Goal: Task Accomplishment & Management: Use online tool/utility

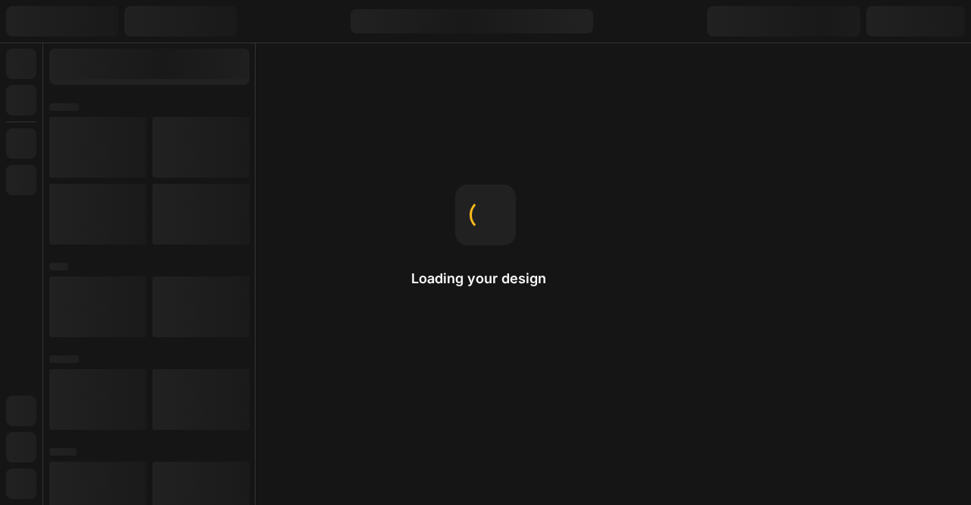
click at [505, 313] on div "Loading your design" at bounding box center [485, 252] width 149 height 137
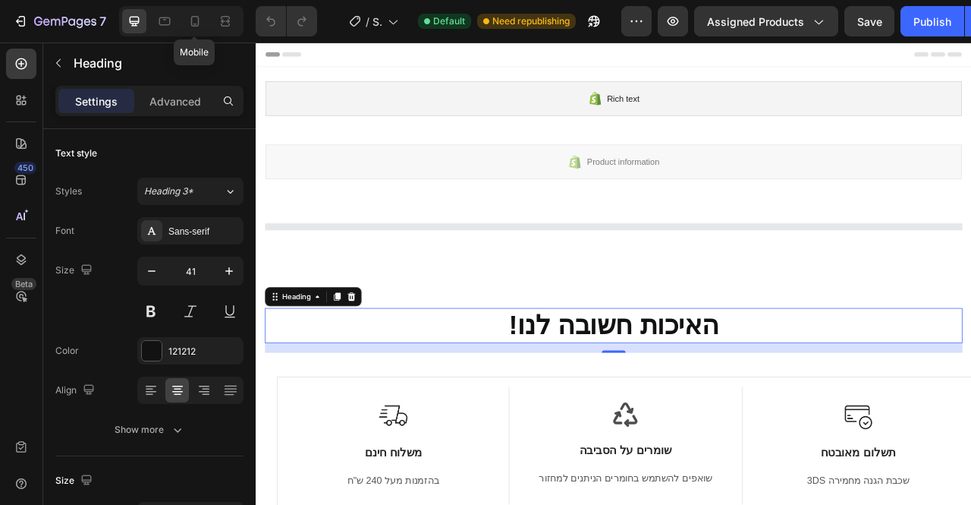
click at [199, 26] on icon at bounding box center [194, 21] width 15 height 15
type input "36"
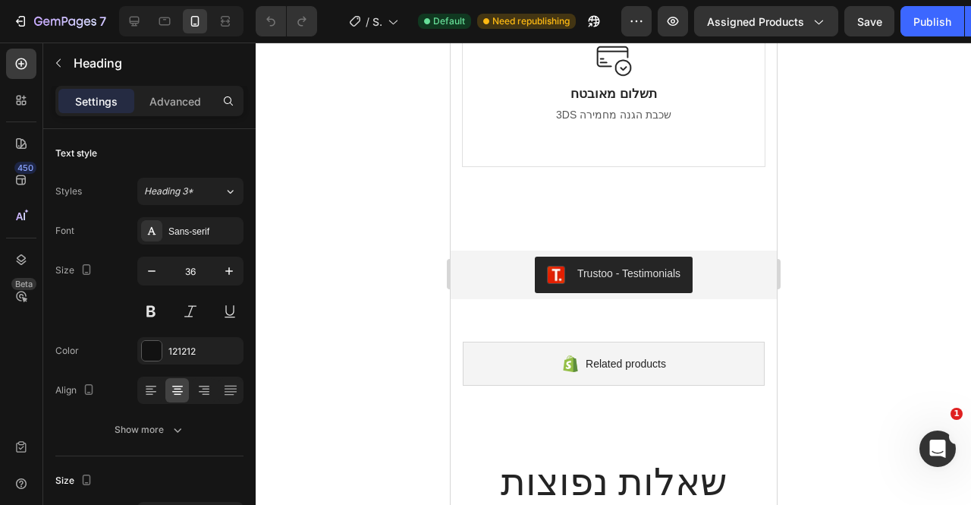
scroll to position [2331, 0]
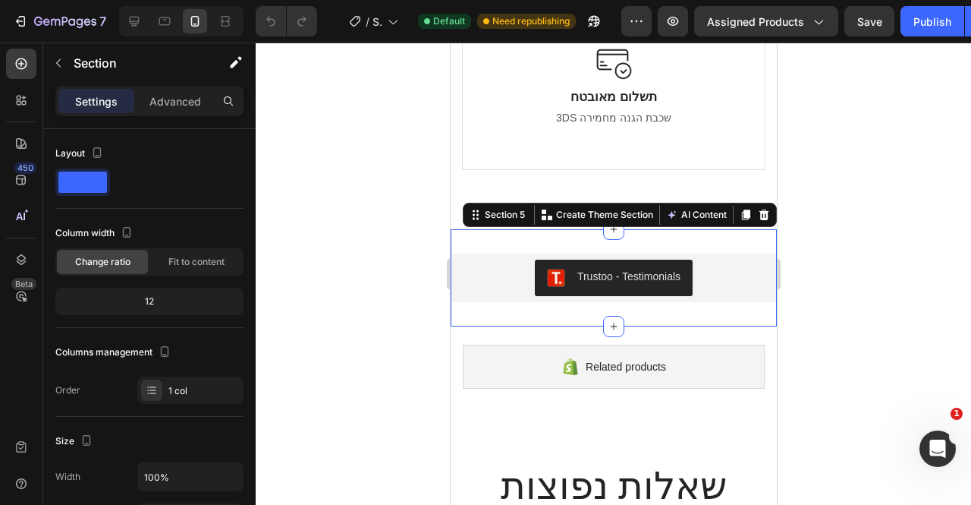
click at [514, 245] on div "Trustoo - Testimonials Trustoo Section 5 You can create reusable sections Creat…" at bounding box center [613, 277] width 326 height 97
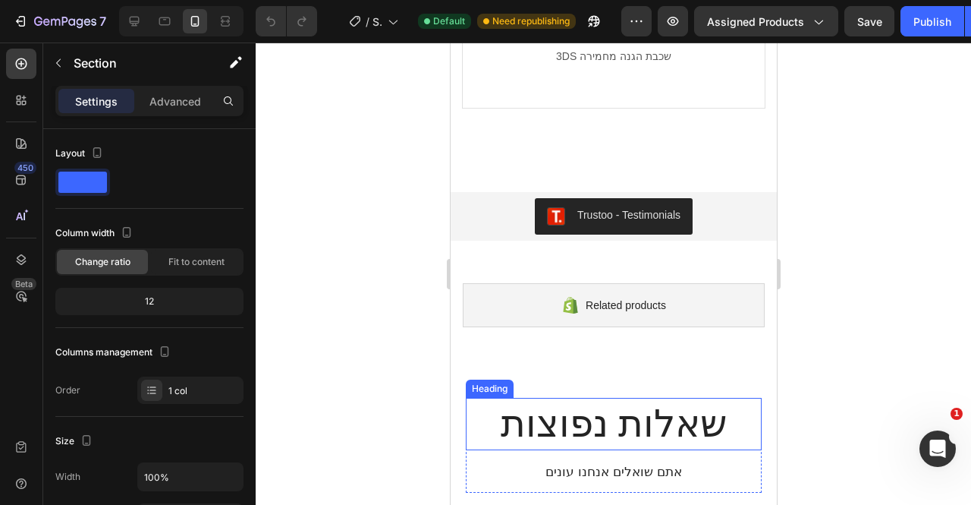
scroll to position [2392, 0]
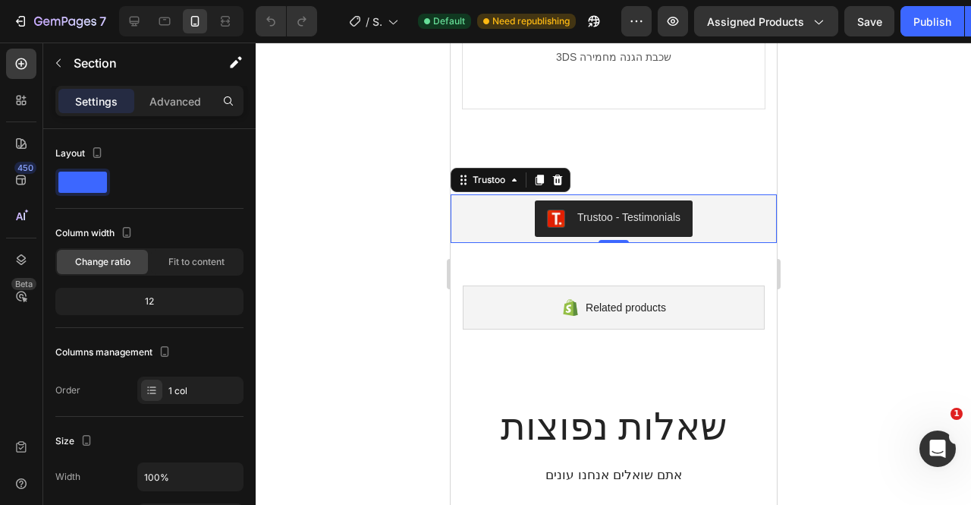
click at [552, 218] on img "Trustoo - Testimonials" at bounding box center [555, 218] width 18 height 18
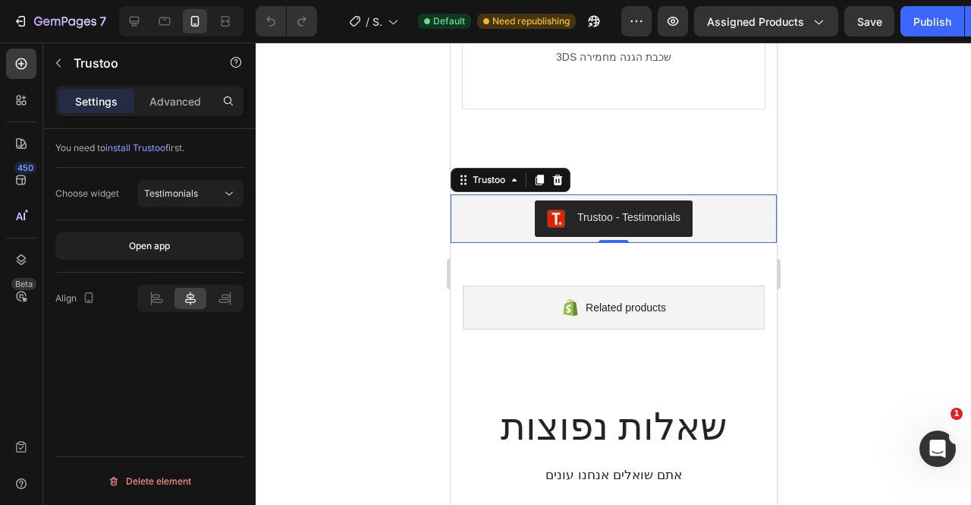
click at [503, 184] on div "Trustoo" at bounding box center [488, 180] width 39 height 14
click at [587, 231] on button "Trustoo - Testimonials" at bounding box center [613, 218] width 158 height 36
click at [193, 200] on div "Testimonials" at bounding box center [190, 193] width 93 height 15
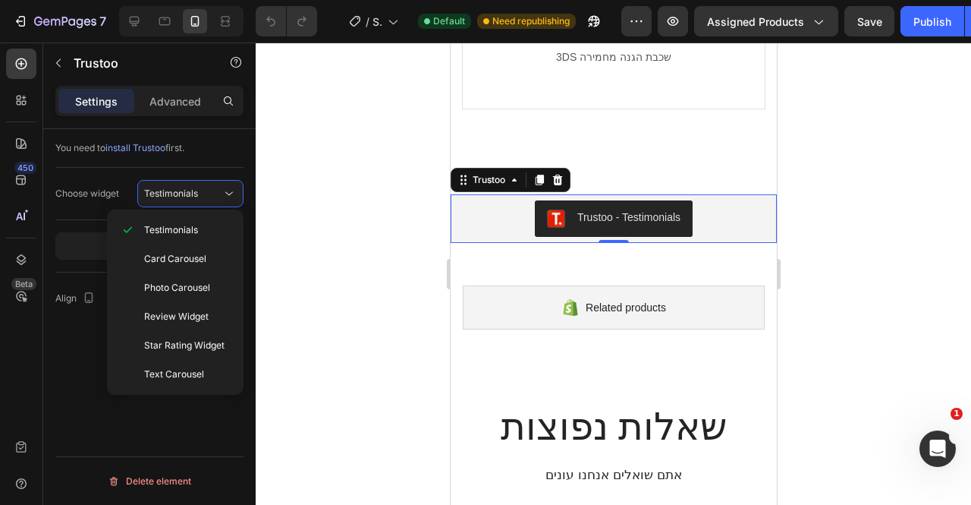
click at [193, 200] on div "Testimonials" at bounding box center [190, 193] width 93 height 15
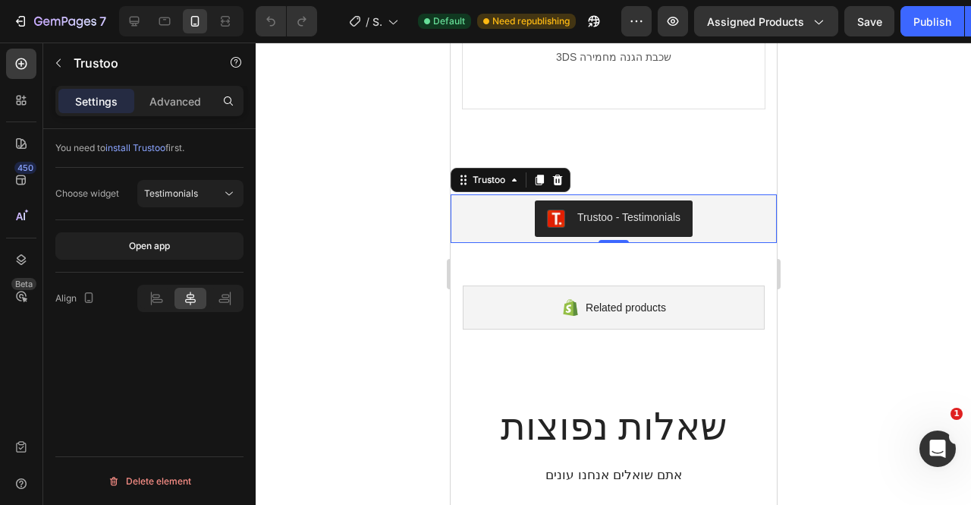
click at [187, 193] on span "Testimonials" at bounding box center [171, 192] width 54 height 11
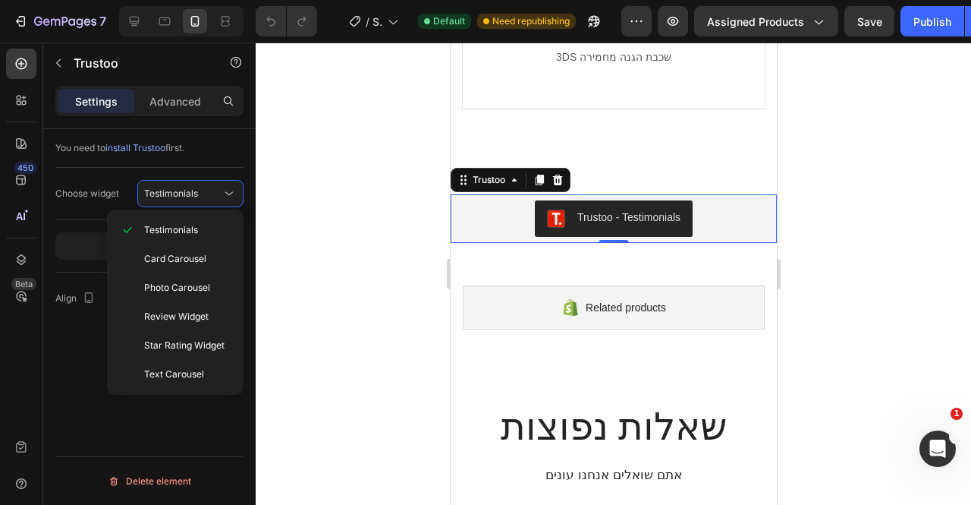
click at [190, 320] on span "Review Widget" at bounding box center [176, 317] width 65 height 14
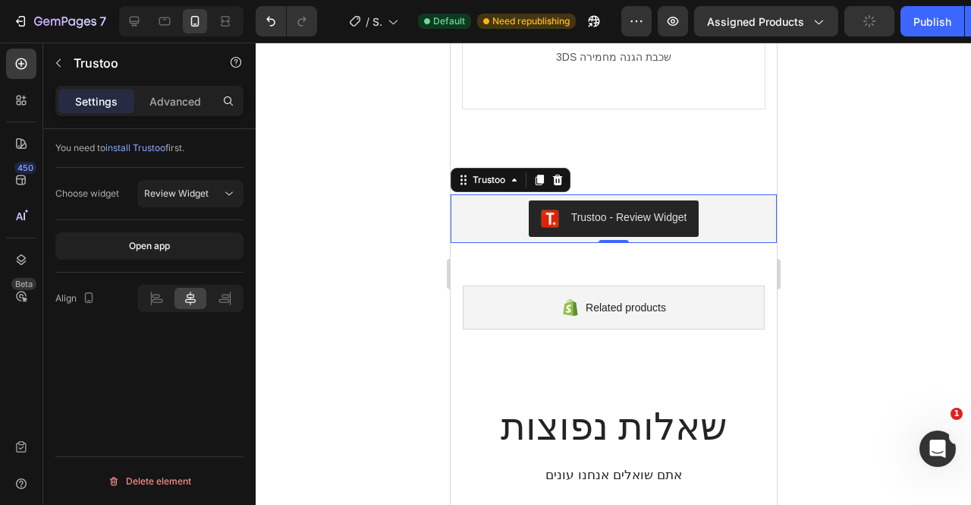
click at [560, 180] on icon at bounding box center [557, 180] width 10 height 11
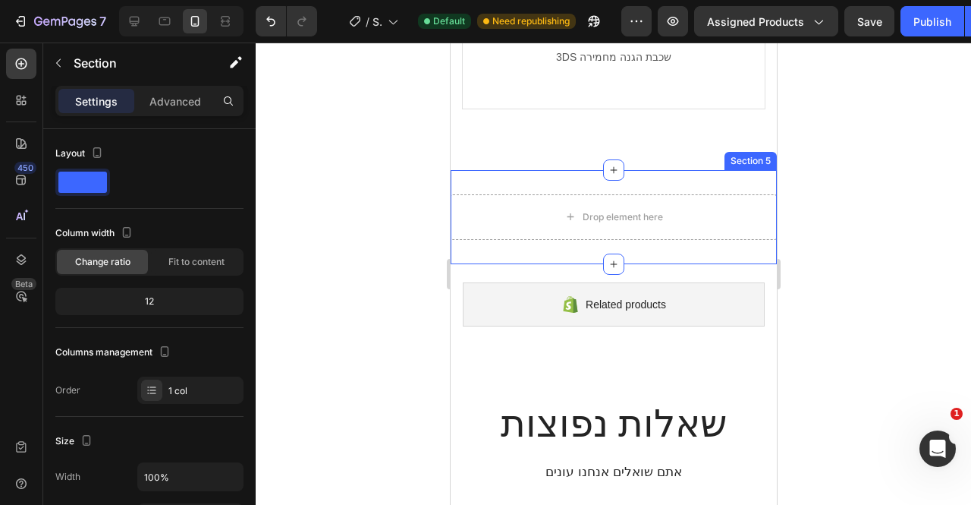
click at [728, 163] on div "Section 5" at bounding box center [750, 161] width 52 height 18
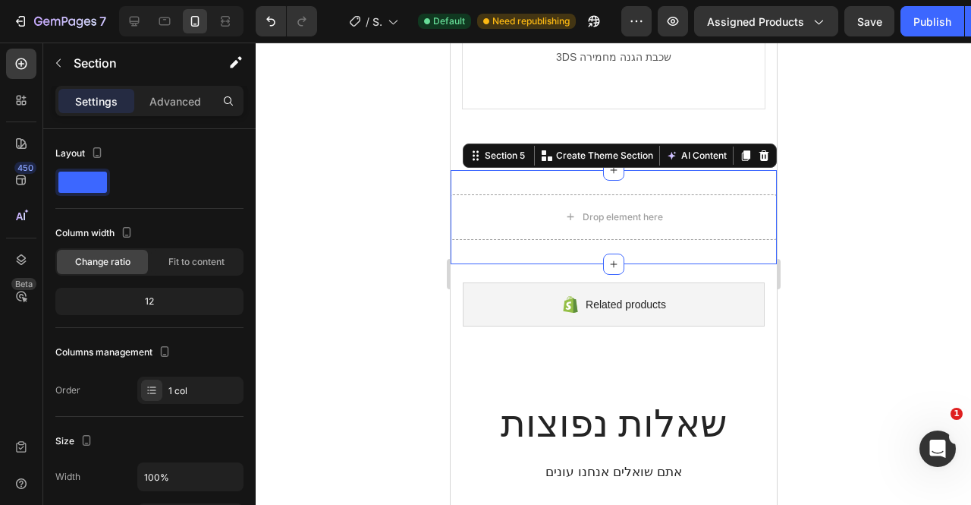
click at [759, 159] on icon at bounding box center [764, 155] width 10 height 11
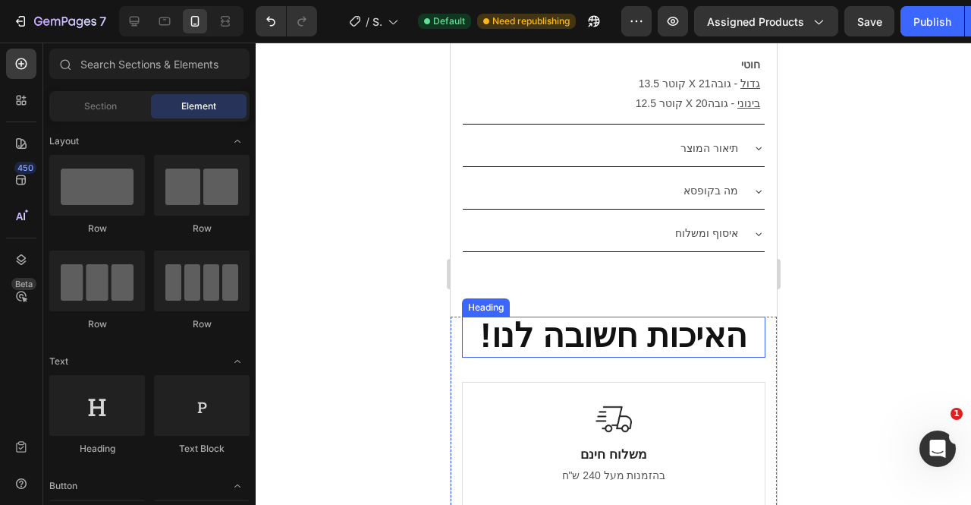
scroll to position [1768, 0]
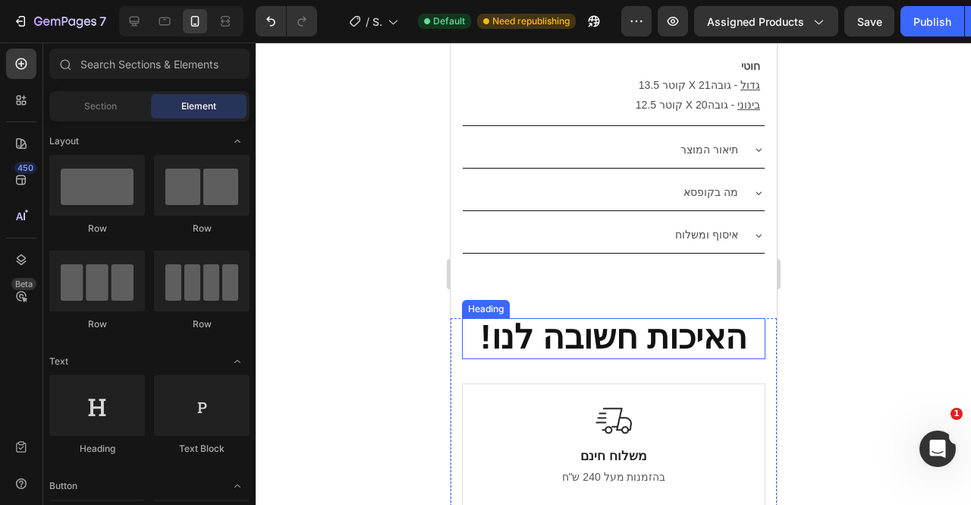
click at [587, 318] on strong "!האיכות חשובה לנו" at bounding box center [613, 336] width 267 height 37
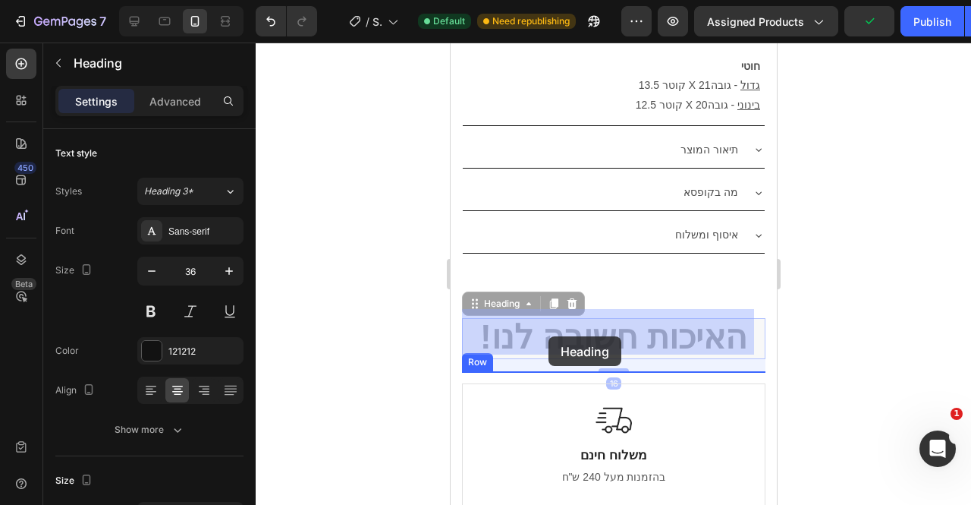
drag, startPoint x: 507, startPoint y: 268, endPoint x: 548, endPoint y: 336, distance: 79.6
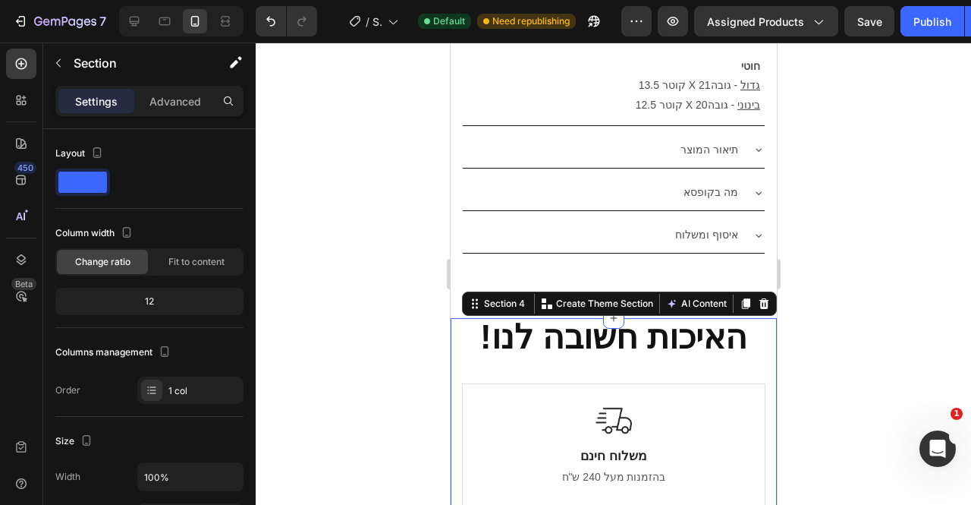
click at [184, 110] on div "Advanced" at bounding box center [175, 101] width 76 height 24
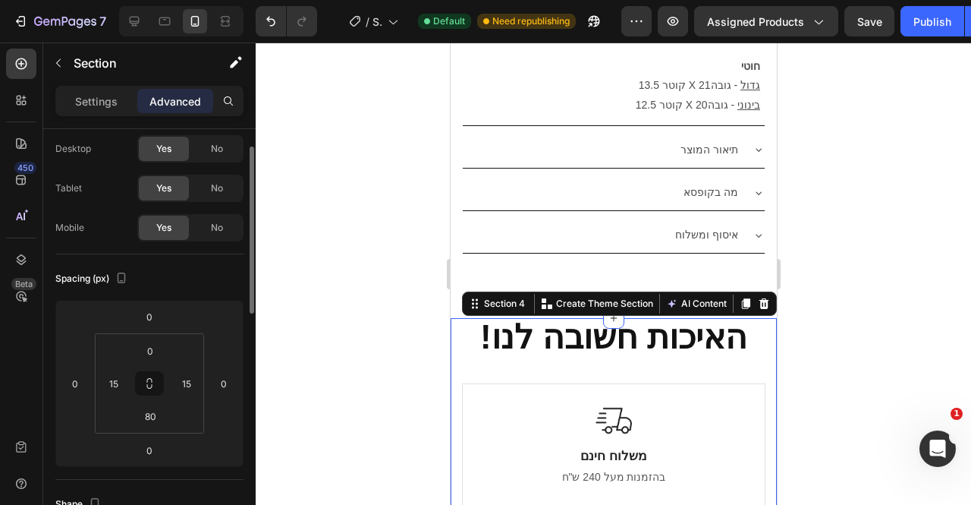
scroll to position [41, 0]
click at [159, 342] on input "0" at bounding box center [150, 349] width 30 height 23
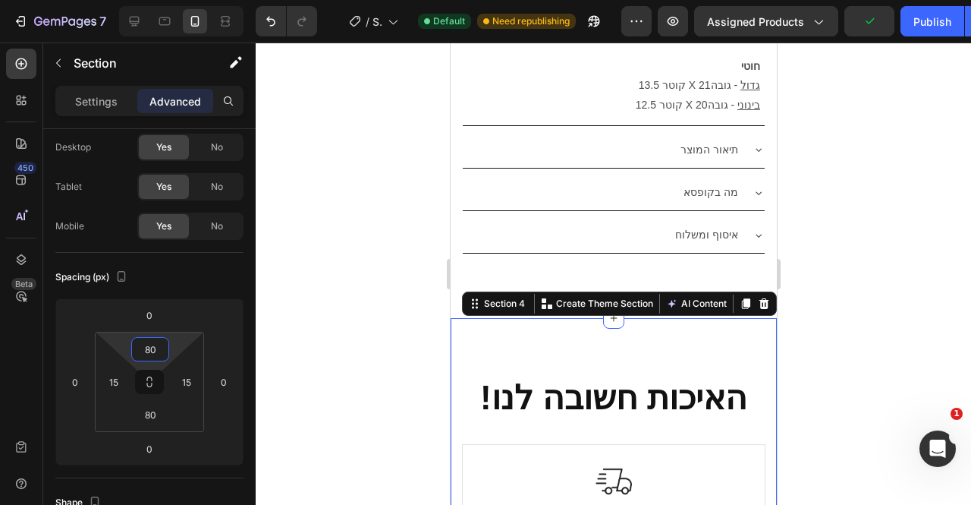
type input "80"
click at [202, 262] on div "Spacing (px) 0 0 0 0 80 15 80 15" at bounding box center [149, 365] width 188 height 225
click at [134, 14] on icon at bounding box center [134, 21] width 15 height 15
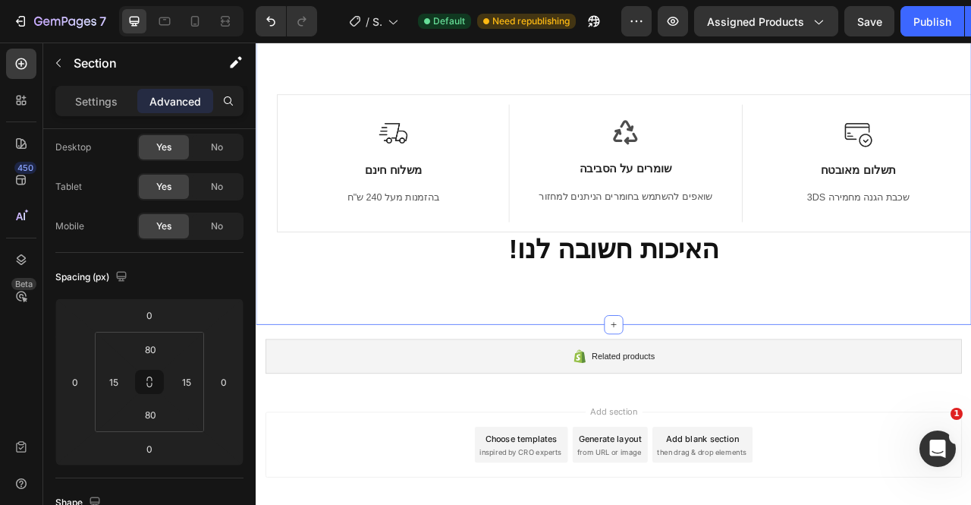
scroll to position [1282, 0]
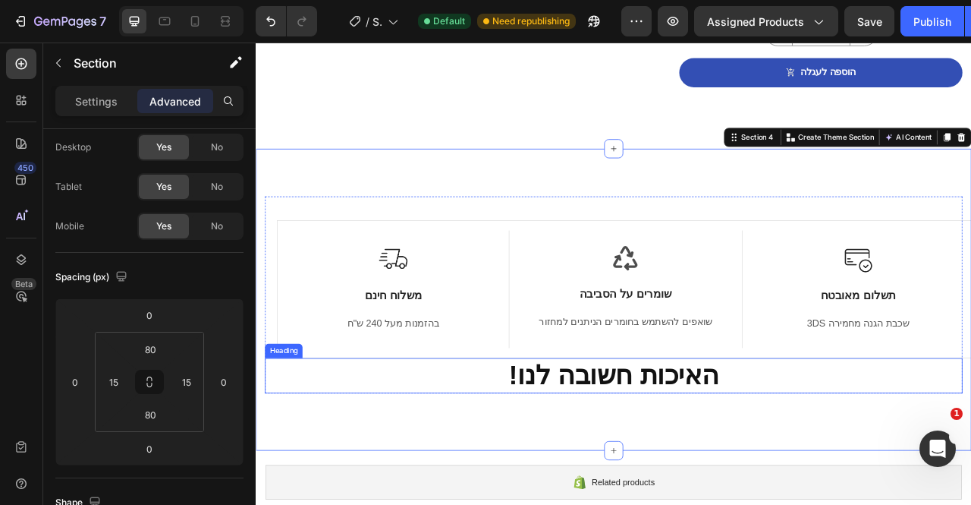
click at [337, 444] on h2 "!האיכות חשובה לנו" at bounding box center [711, 466] width 888 height 45
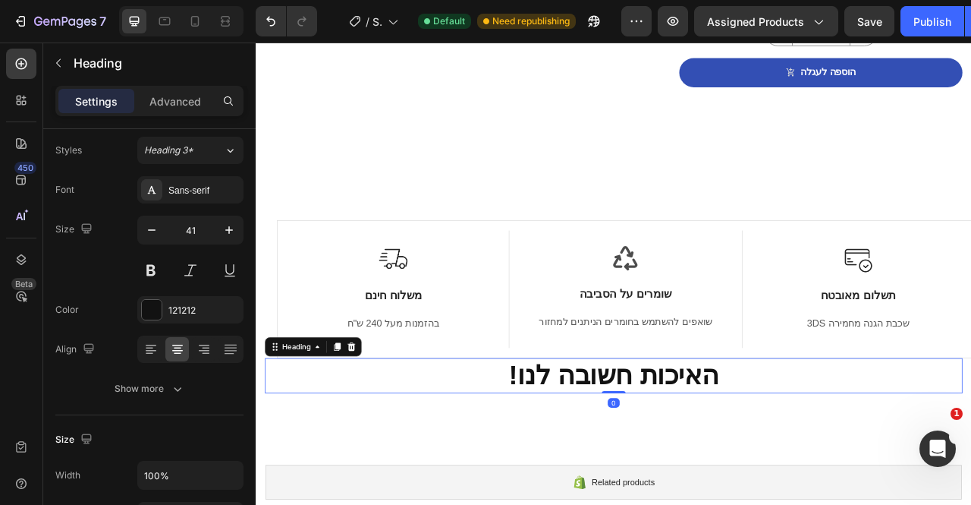
scroll to position [0, 0]
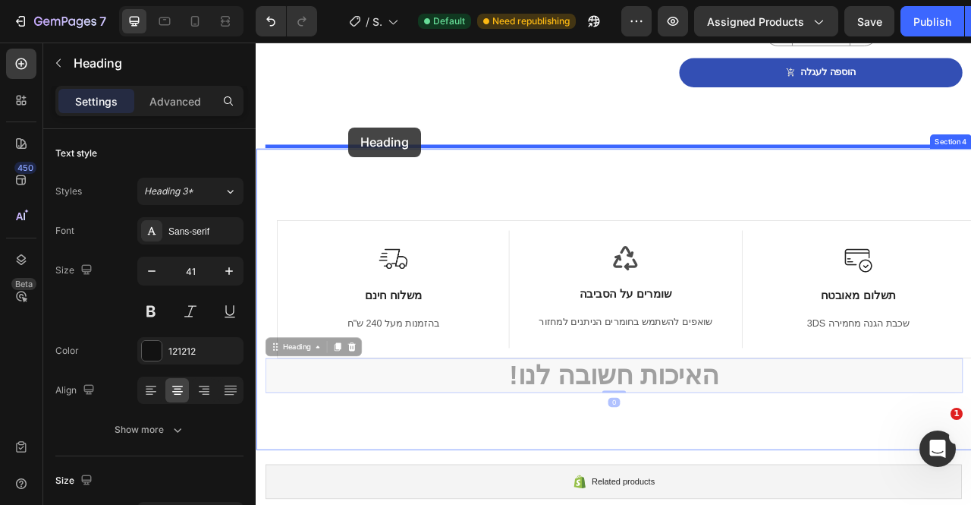
drag, startPoint x: 308, startPoint y: 367, endPoint x: 373, endPoint y: 151, distance: 225.2
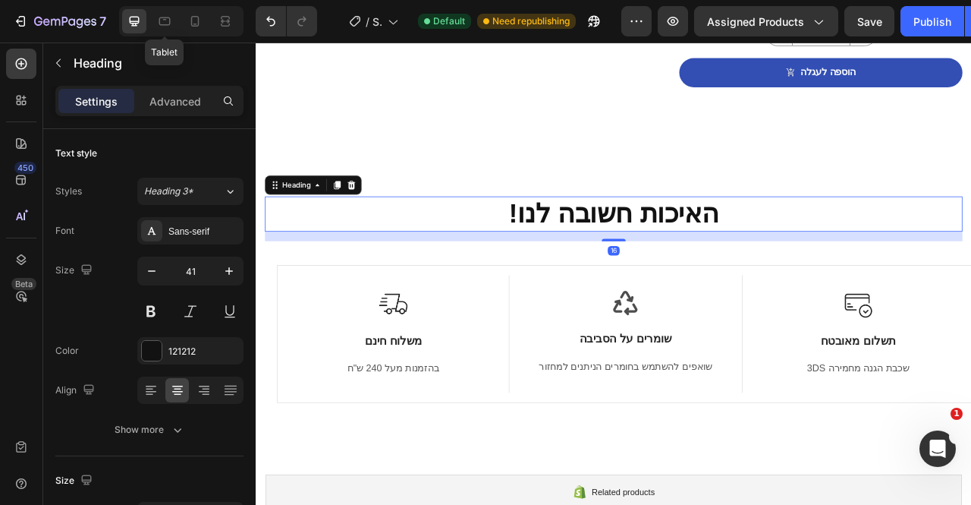
click at [158, 23] on icon at bounding box center [164, 21] width 15 height 15
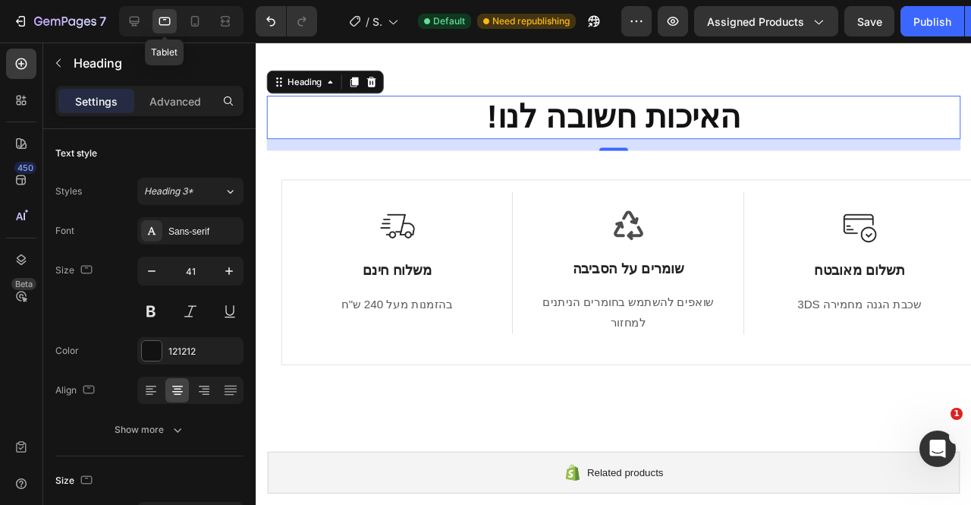
scroll to position [1425, 0]
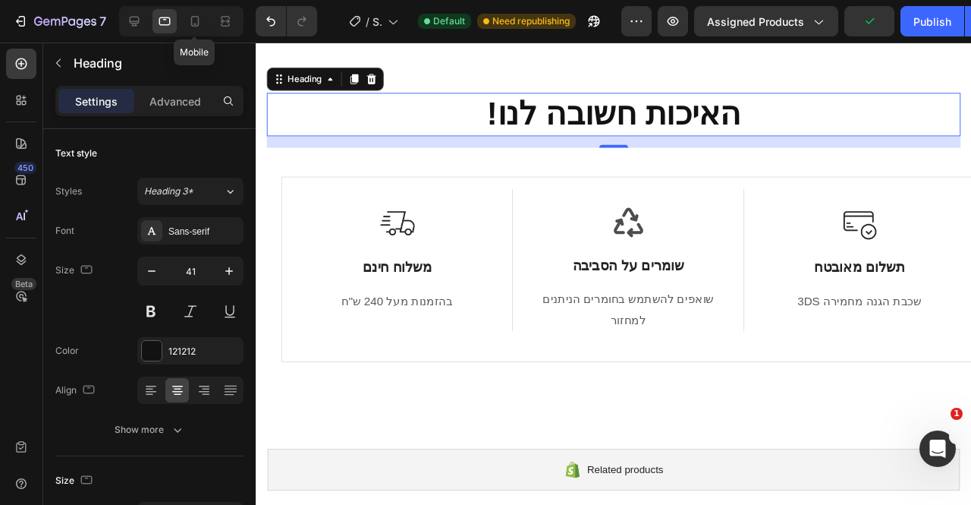
click at [192, 27] on icon at bounding box center [194, 21] width 15 height 15
type input "36"
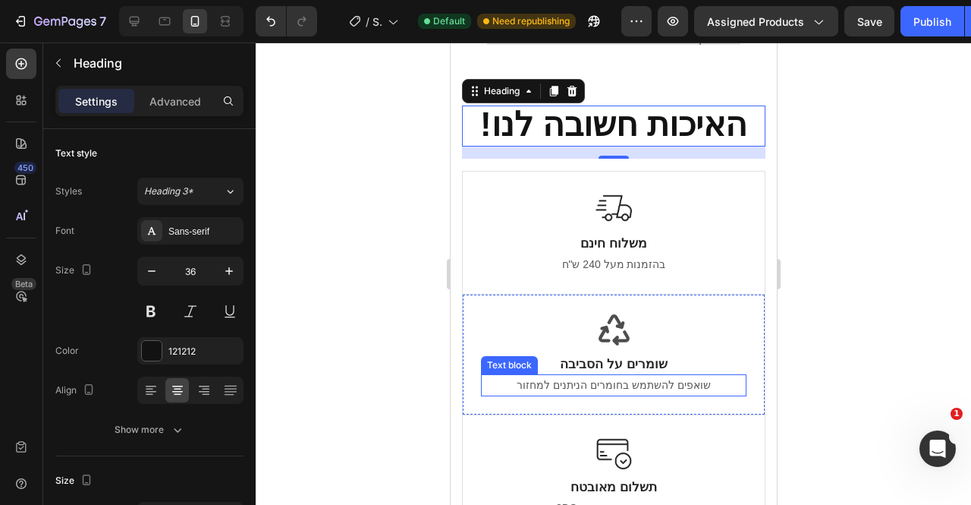
scroll to position [1427, 0]
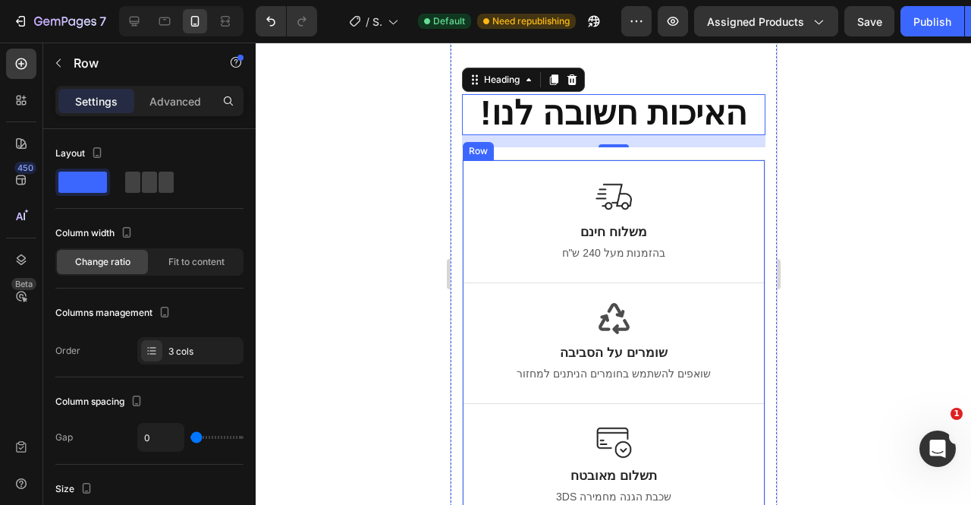
click at [483, 151] on div "Row" at bounding box center [477, 151] width 25 height 14
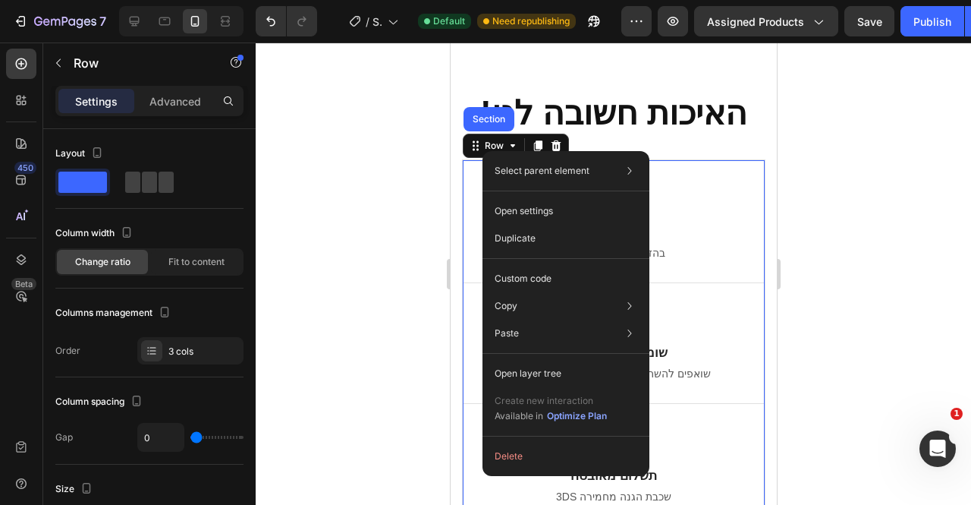
click at [184, 102] on p "Advanced" at bounding box center [175, 101] width 52 height 16
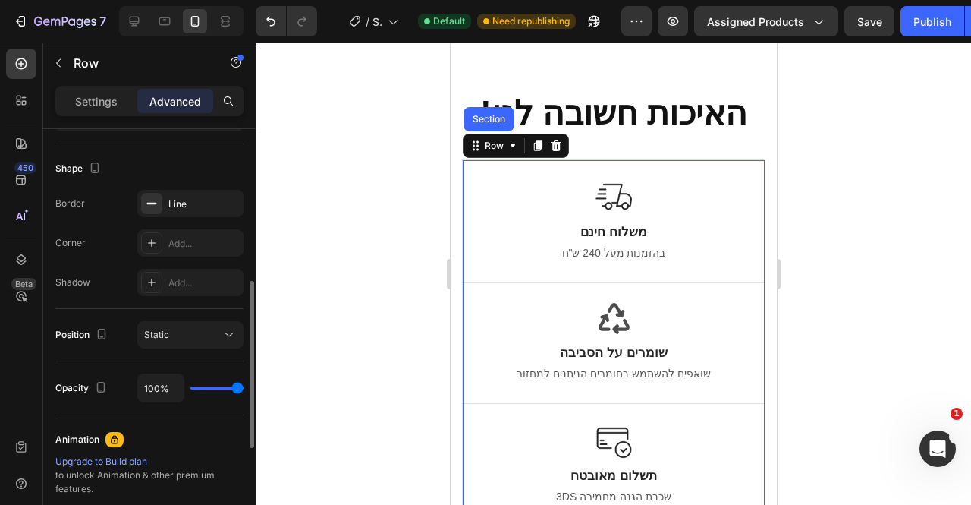
scroll to position [376, 0]
click at [179, 270] on div "Add..." at bounding box center [190, 280] width 106 height 27
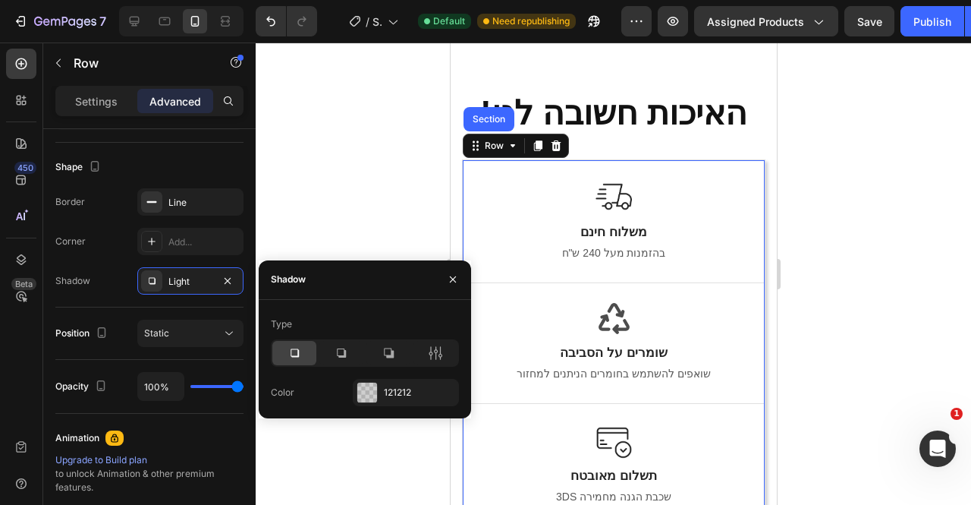
click at [458, 273] on icon "button" at bounding box center [453, 279] width 12 height 12
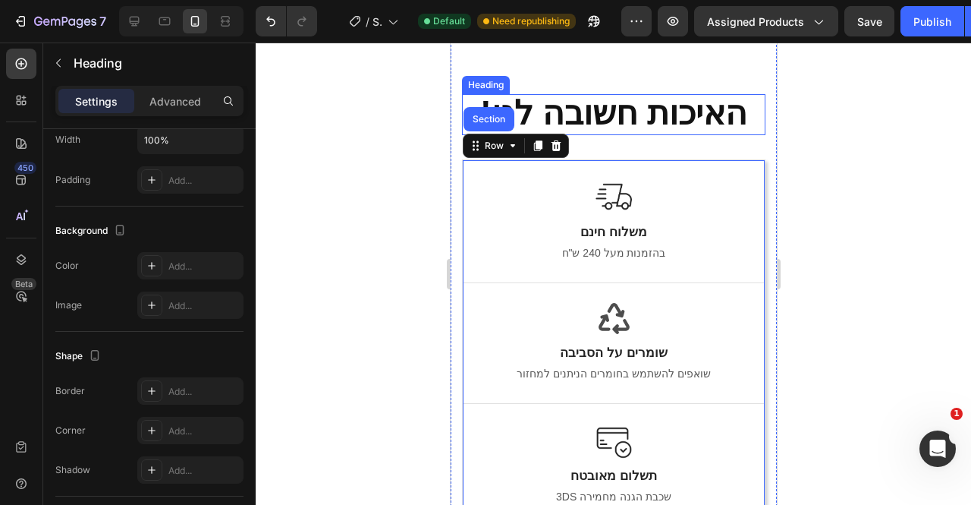
click at [742, 112] on h2 "!האיכות חשובה לנו" at bounding box center [613, 114] width 304 height 41
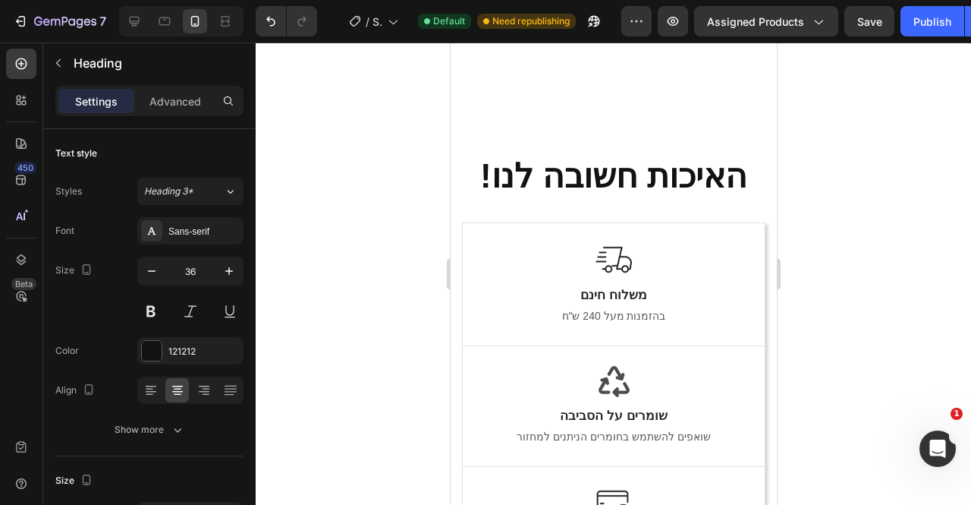
scroll to position [1990, 0]
click at [472, 206] on div "Row" at bounding box center [477, 213] width 25 height 14
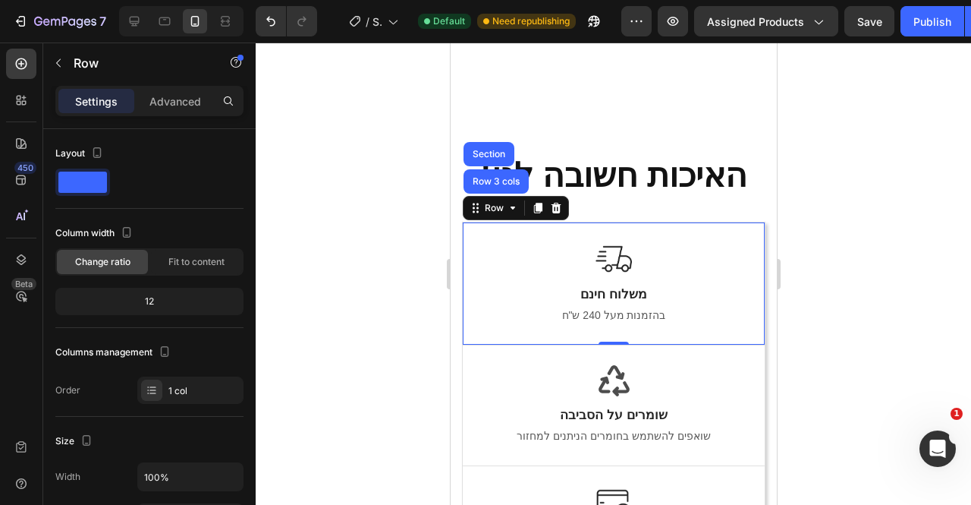
click at [162, 95] on p "Advanced" at bounding box center [175, 101] width 52 height 16
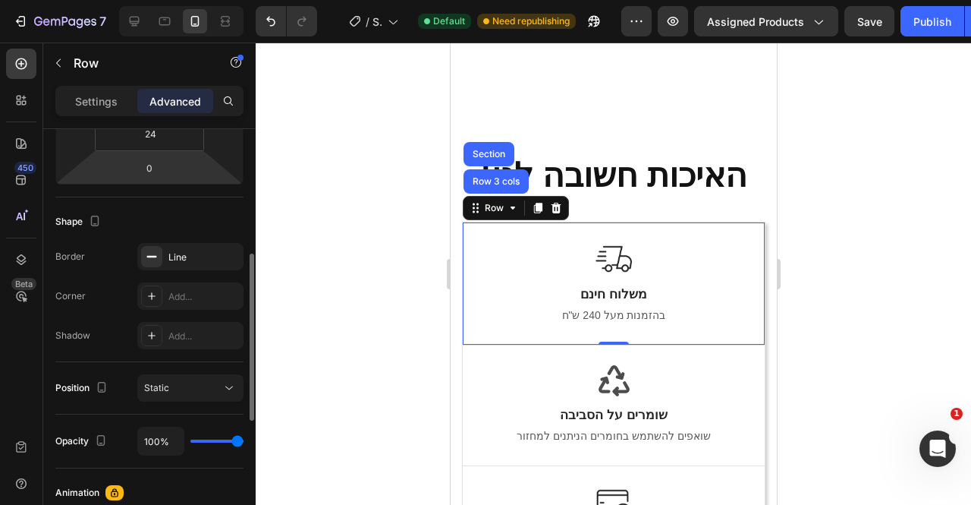
scroll to position [323, 0]
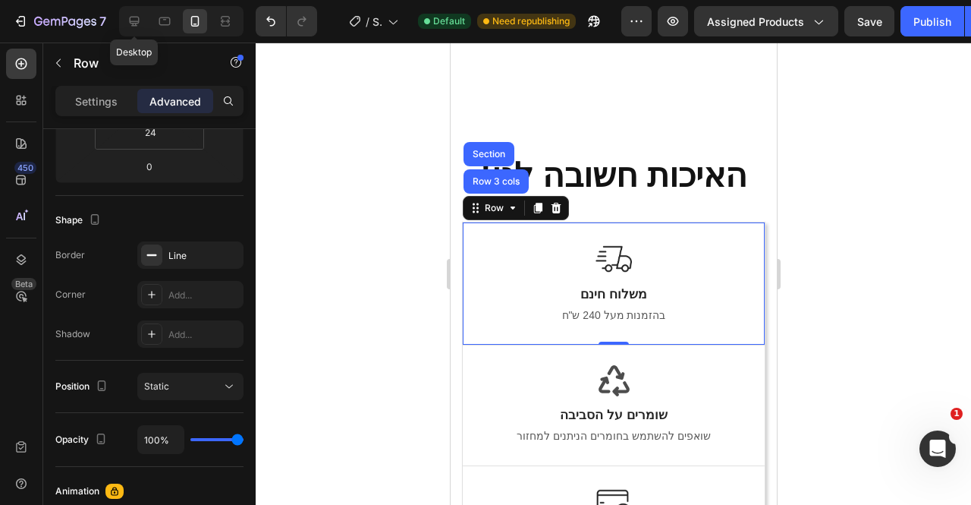
click at [136, 20] on icon at bounding box center [135, 22] width 10 height 10
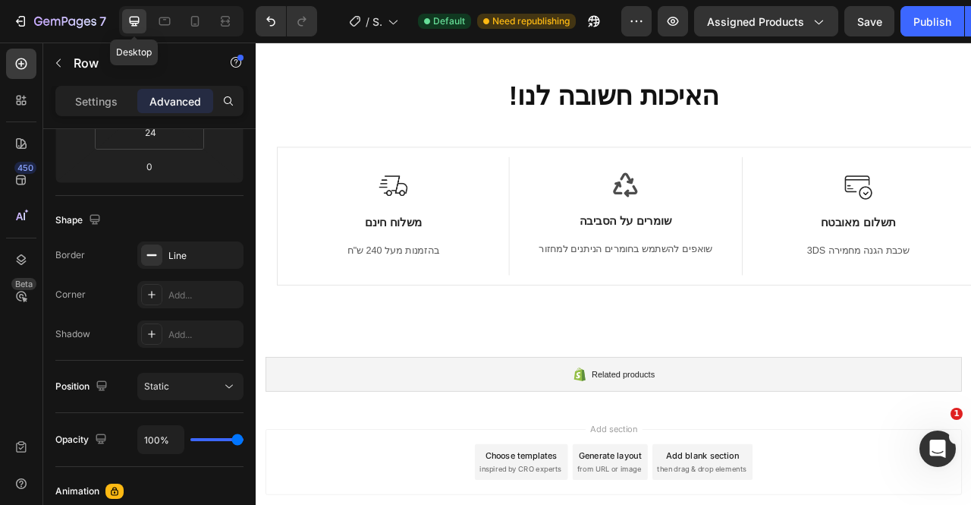
scroll to position [1429, 0]
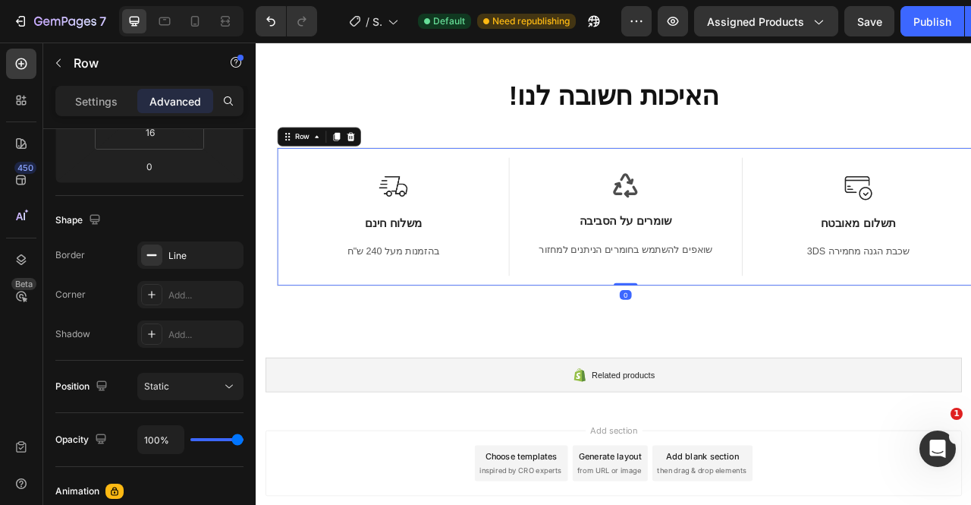
click at [300, 178] on div "Image משלוח חינם Text Block בהזמנות מעל 240 ש"ח Text block Row Icon שומרים על ה…" at bounding box center [726, 263] width 888 height 175
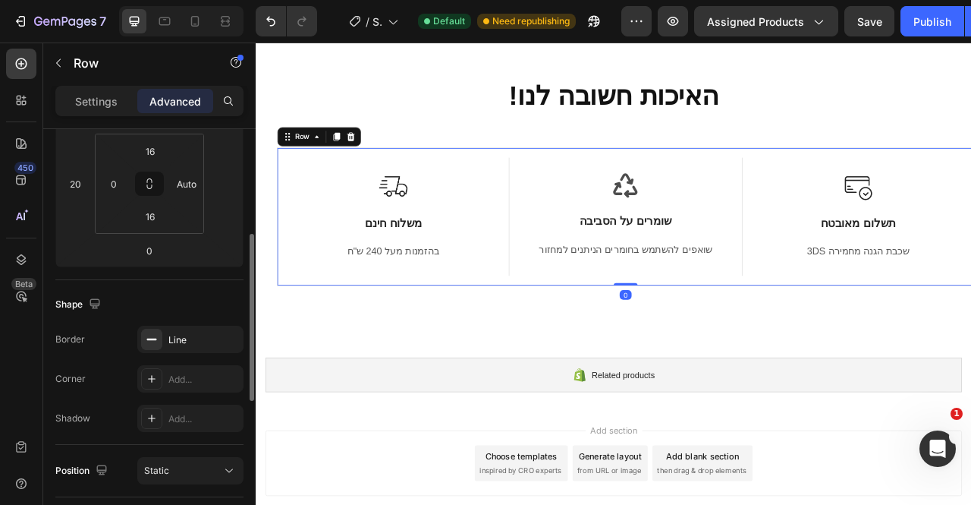
scroll to position [238, 0]
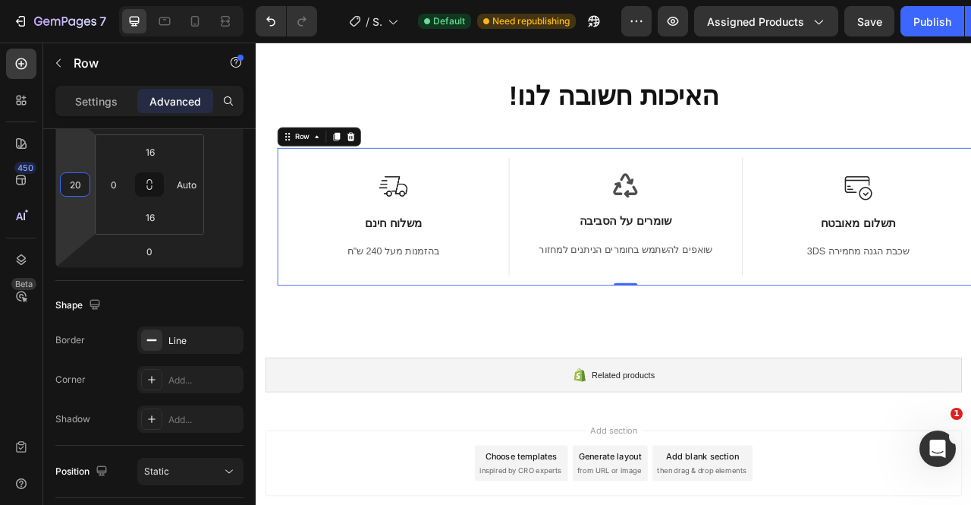
click at [73, 191] on input "20" at bounding box center [75, 184] width 23 height 23
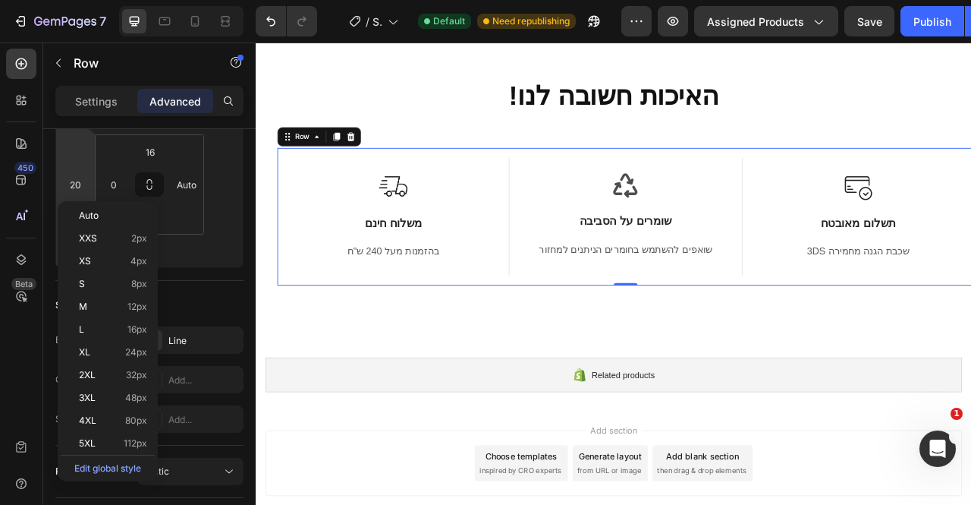
click at [100, 216] on p "Auto" at bounding box center [113, 215] width 68 height 11
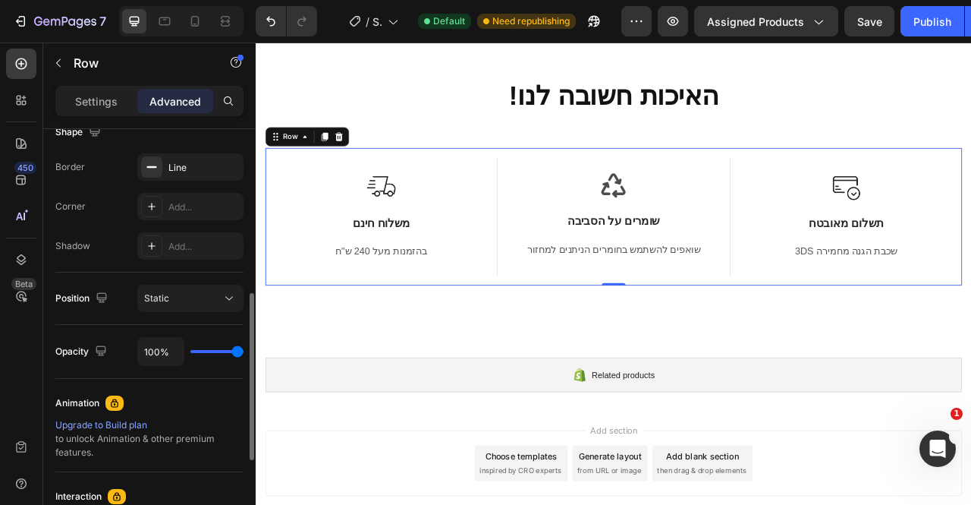
scroll to position [415, 0]
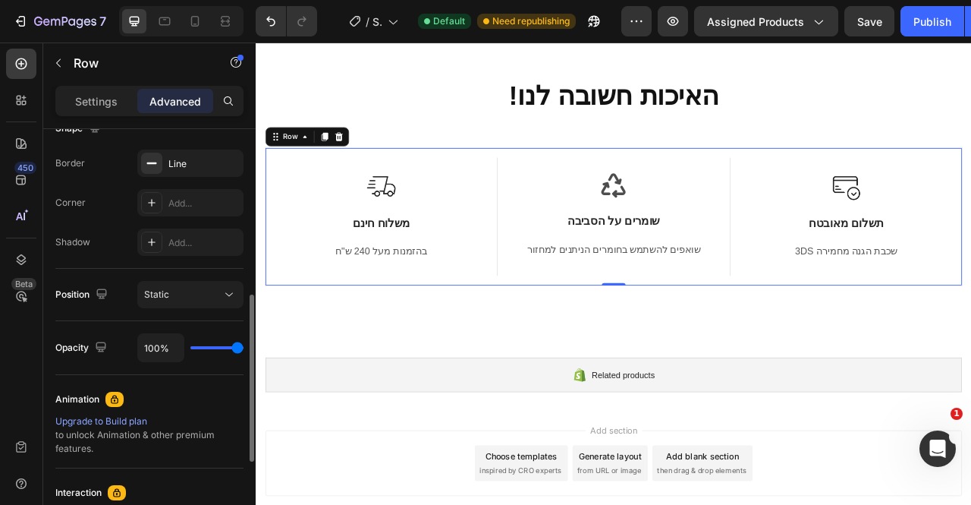
click at [171, 252] on div "Add..." at bounding box center [190, 241] width 106 height 27
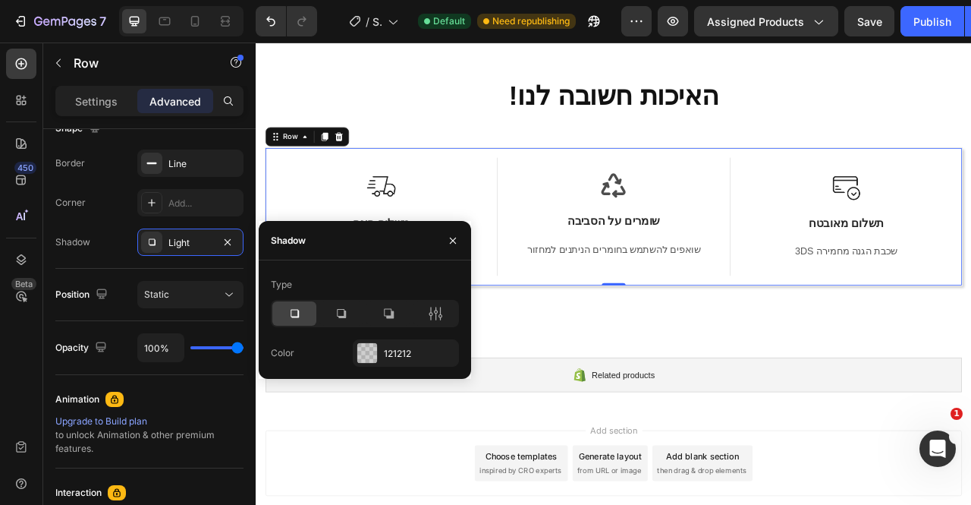
click at [340, 304] on div at bounding box center [341, 313] width 44 height 24
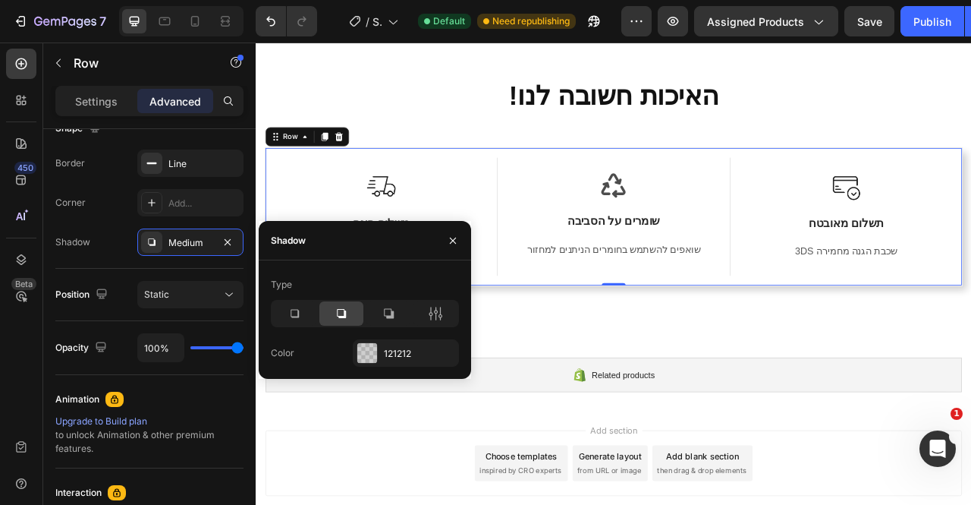
click at [393, 314] on icon at bounding box center [389, 314] width 10 height 10
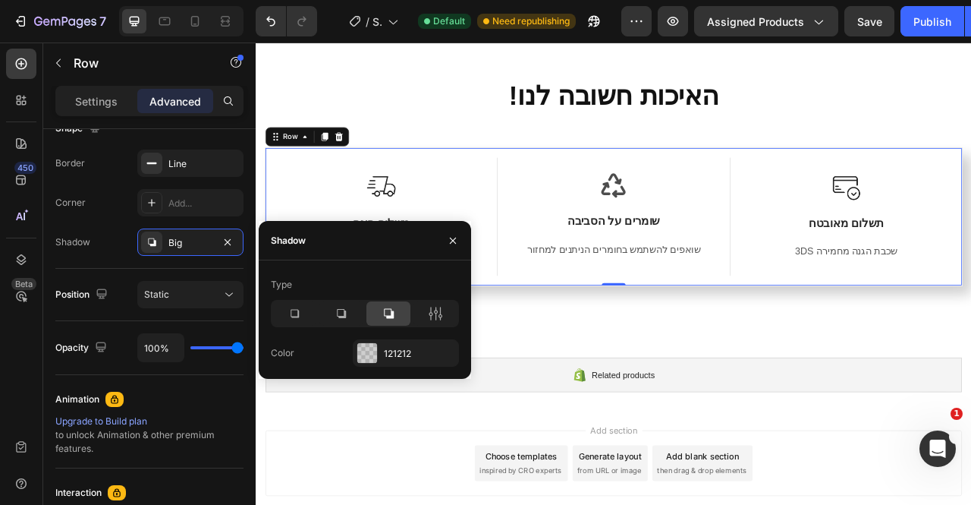
click at [290, 317] on icon at bounding box center [294, 313] width 15 height 15
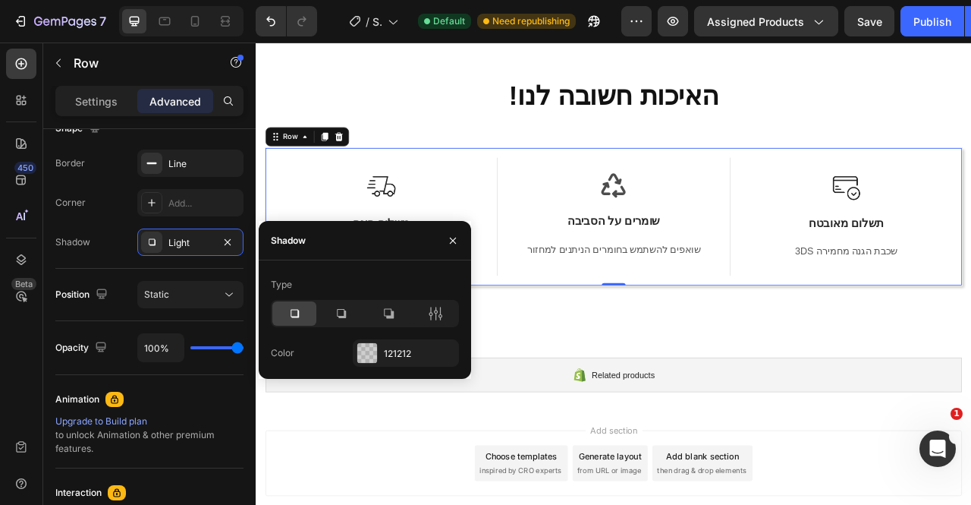
click at [435, 315] on icon at bounding box center [435, 313] width 15 height 15
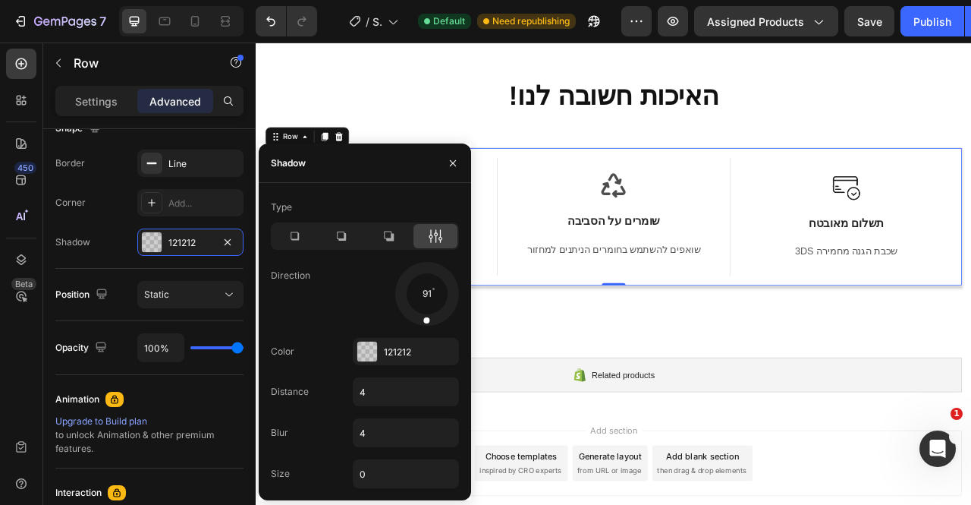
drag, startPoint x: 442, startPoint y: 303, endPoint x: 424, endPoint y: 311, distance: 19.3
click at [424, 311] on div at bounding box center [427, 311] width 10 height 34
click at [647, 399] on div "!האיכות חשובה לנו Heading Image משלוח חינם Text Block בהזמנות מעל 240 ש"ח Text …" at bounding box center [711, 226] width 911 height 396
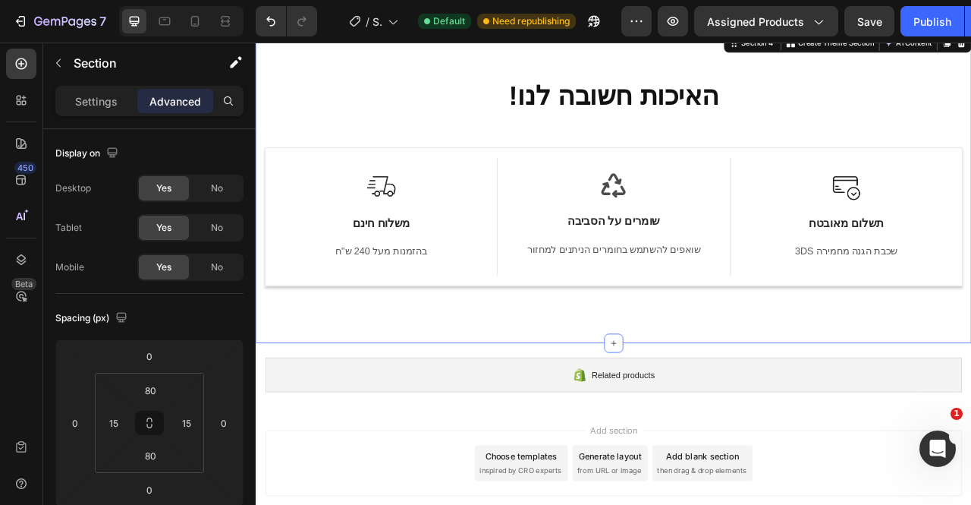
scroll to position [1280, 0]
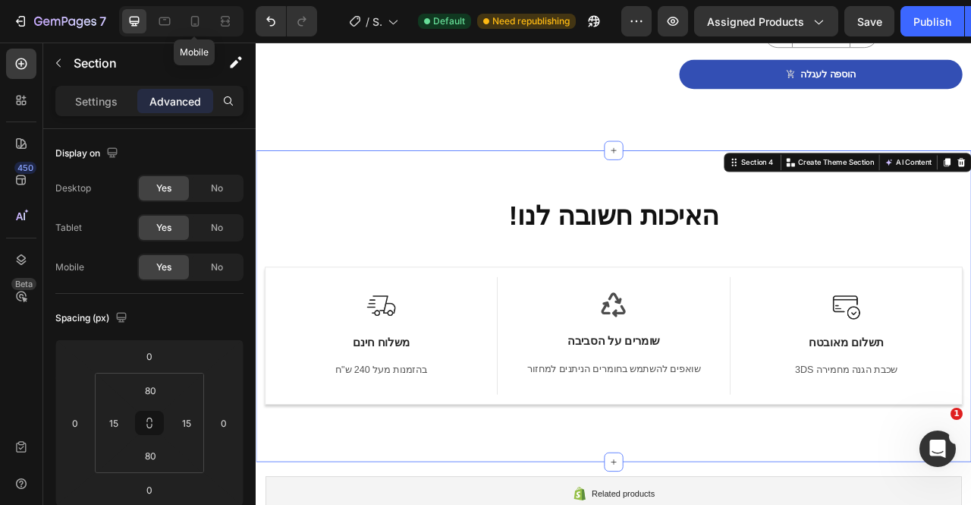
click at [194, 25] on icon at bounding box center [195, 21] width 8 height 11
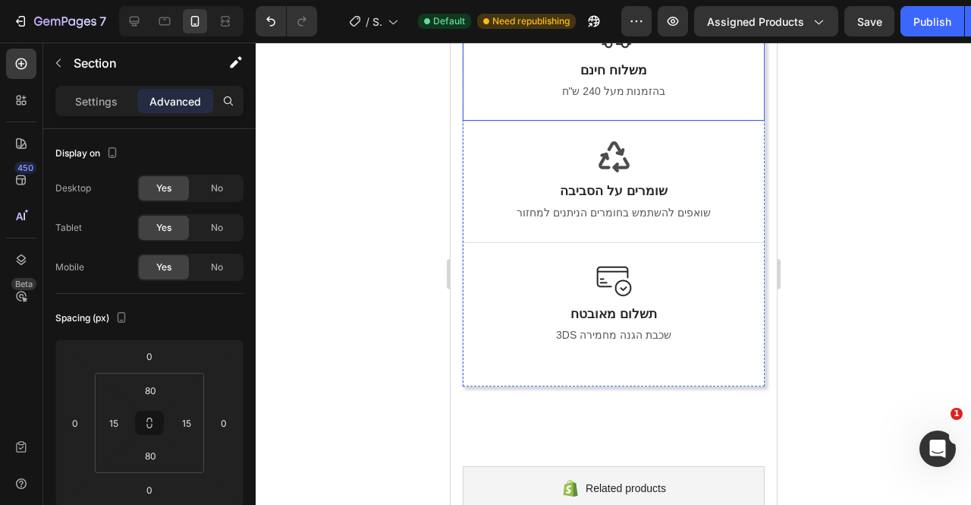
scroll to position [2176, 0]
click at [859, 302] on div at bounding box center [614, 273] width 716 height 462
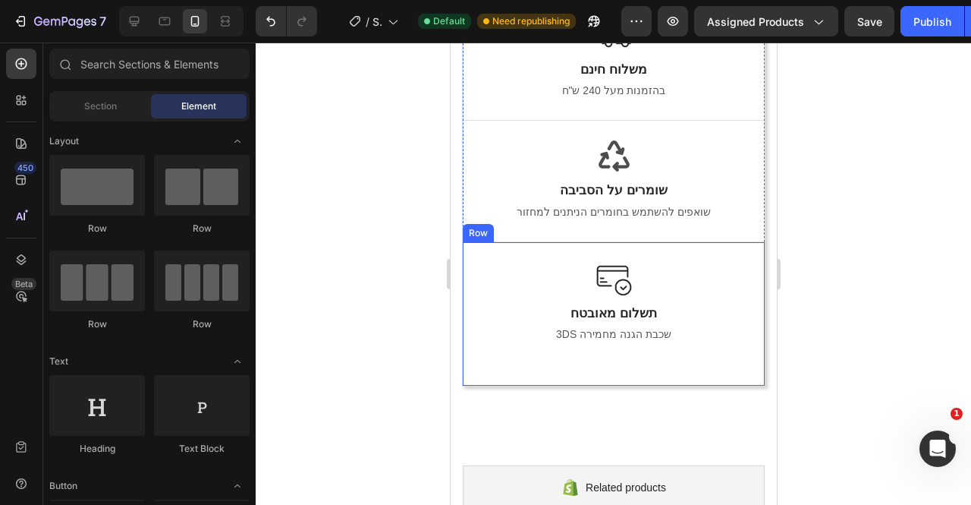
click at [674, 247] on div "Image תשלום מאובטח Text Block 3DS שכבת הגנה מחמירה Text block Text block Row" at bounding box center [613, 313] width 302 height 144
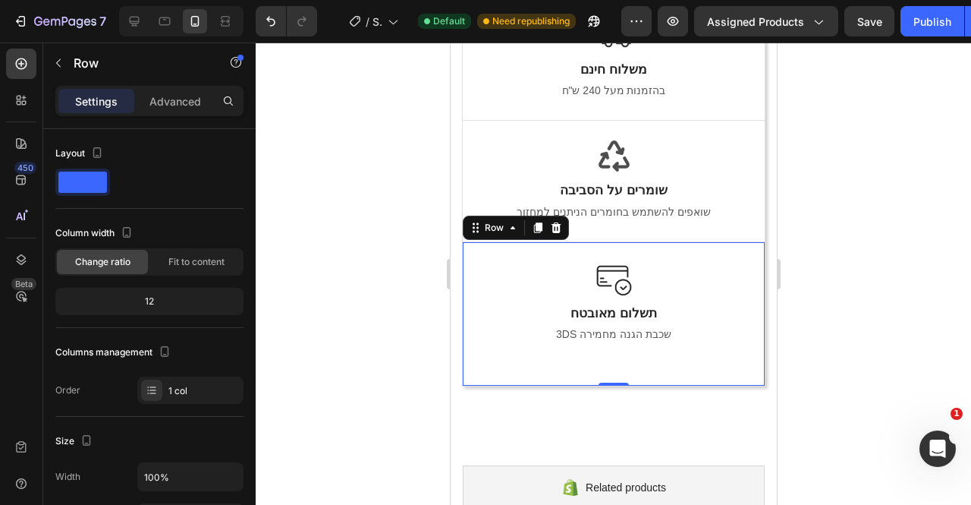
click at [170, 110] on div "Advanced" at bounding box center [175, 101] width 76 height 24
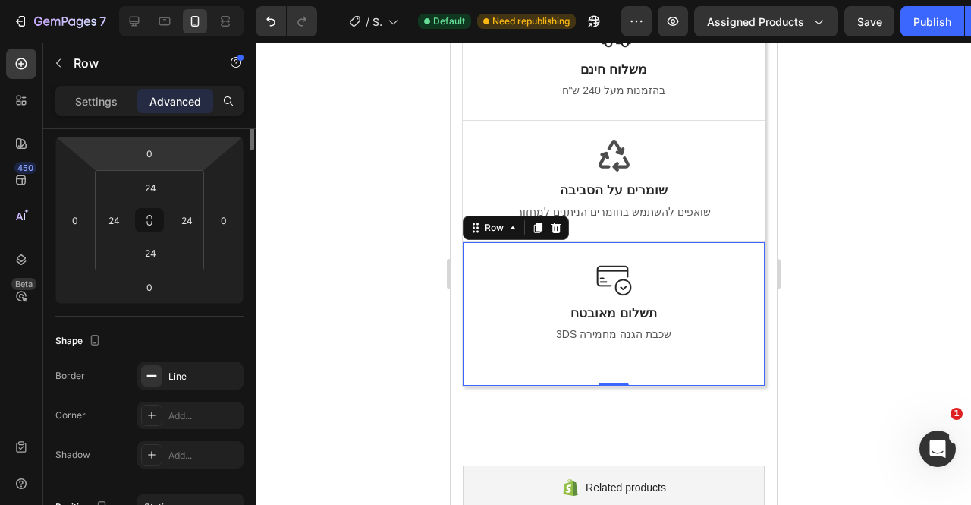
scroll to position [203, 0]
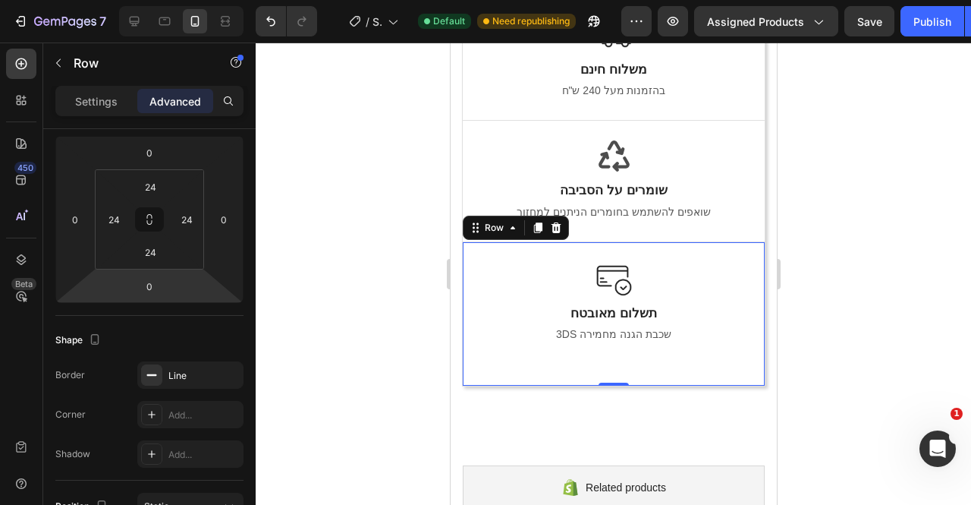
drag, startPoint x: 171, startPoint y: 446, endPoint x: 153, endPoint y: 455, distance: 19.3
click at [153, 455] on icon at bounding box center [152, 454] width 12 height 12
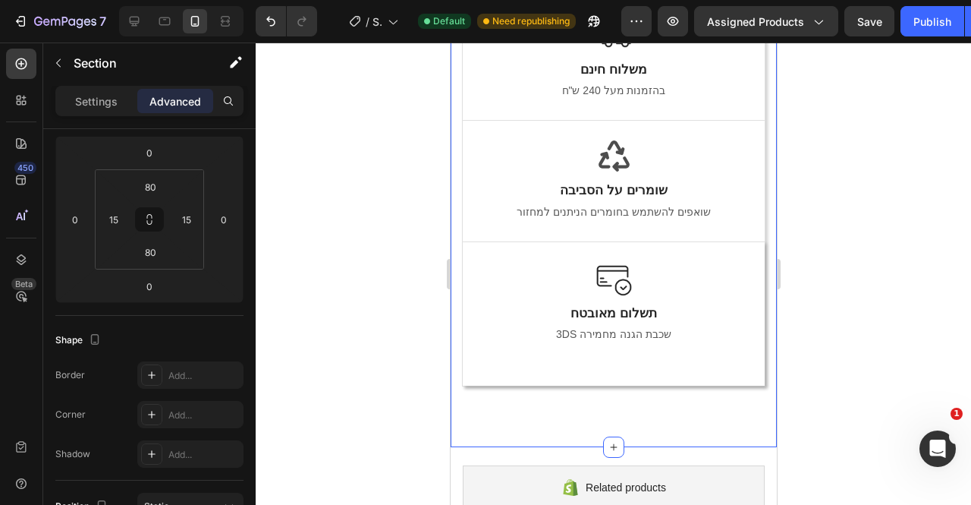
click at [609, 397] on div "!האיכות חשובה לנו Heading Image משלוח חינם Text Block בהזמנות מעל 240 ש"ח Text …" at bounding box center [613, 159] width 326 height 575
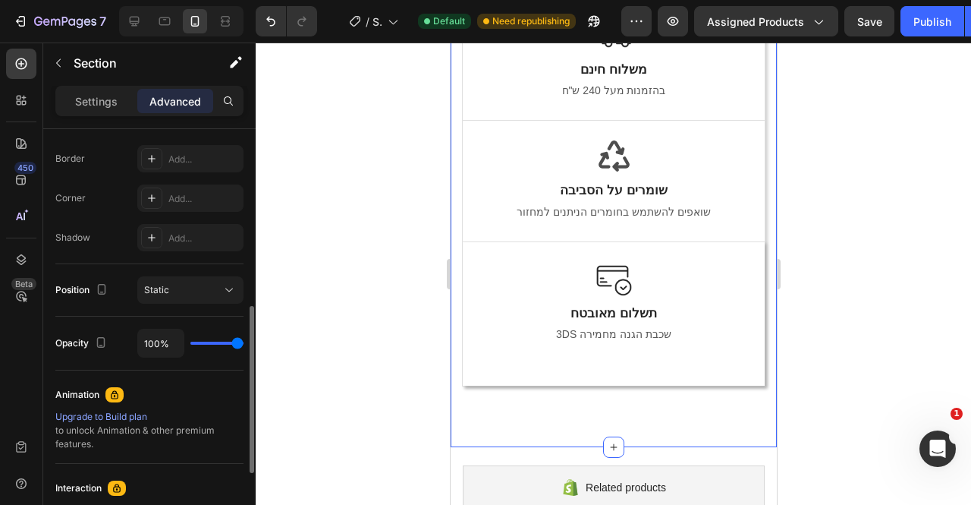
scroll to position [429, 0]
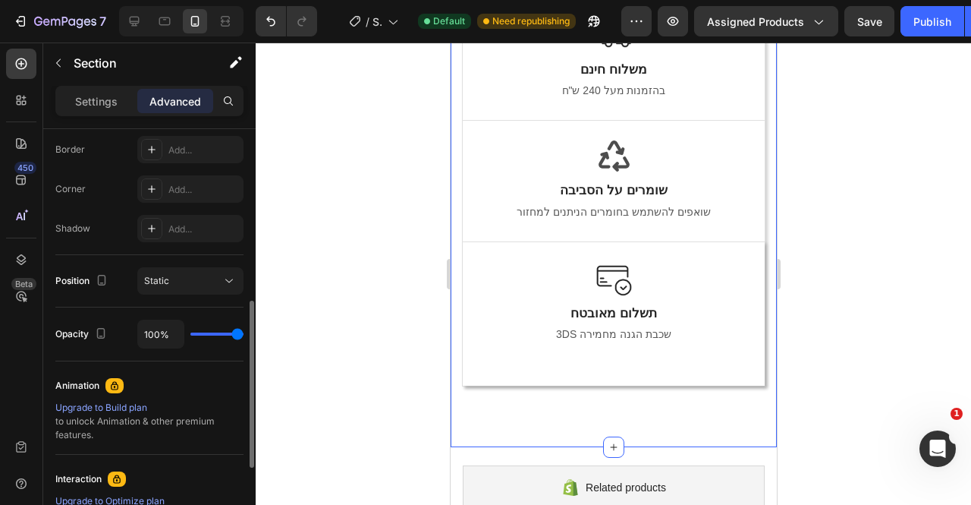
click at [178, 219] on div "Add..." at bounding box center [190, 228] width 106 height 27
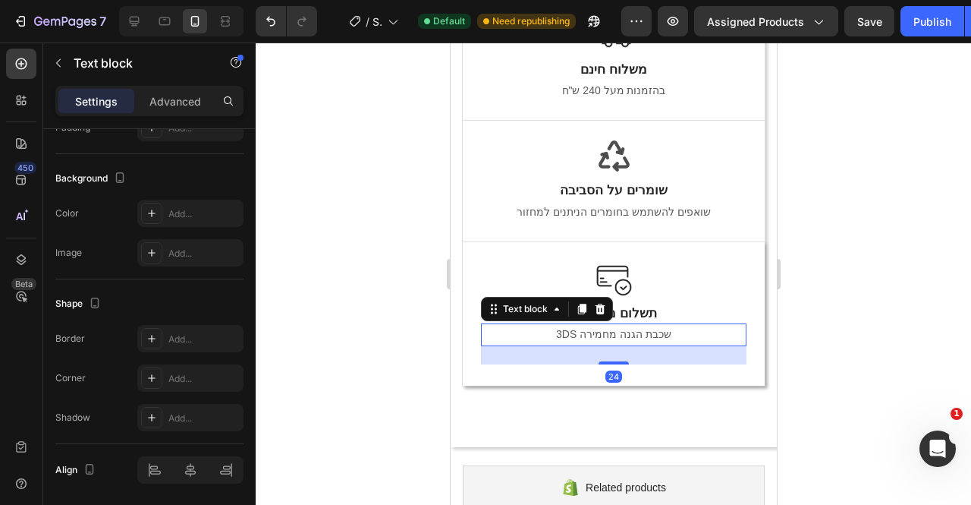
click at [637, 329] on p "3DS שכבת הגנה מחמירה" at bounding box center [613, 334] width 263 height 19
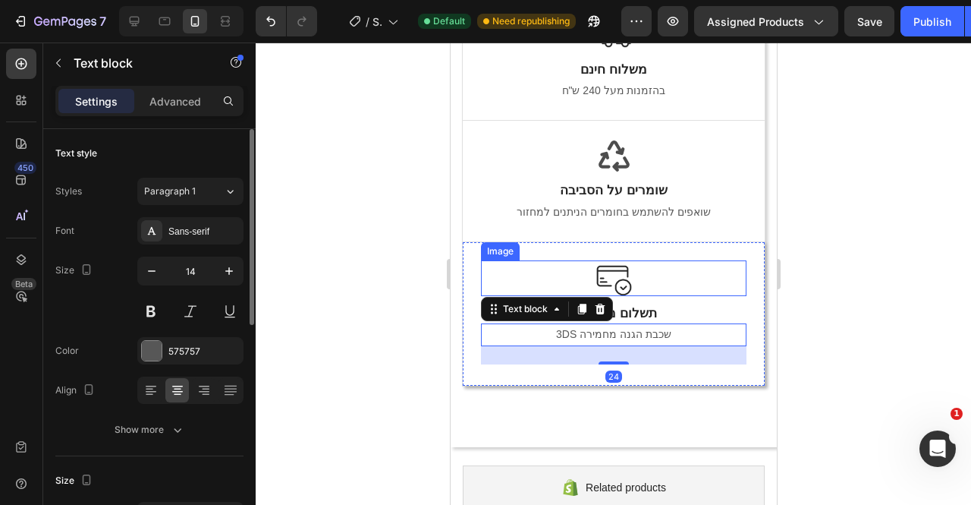
click at [492, 256] on div "Image תשלום מאובטח Text Block 3DS שכבת הגנה מחמירה Text block 24 Text block Row" at bounding box center [613, 313] width 302 height 144
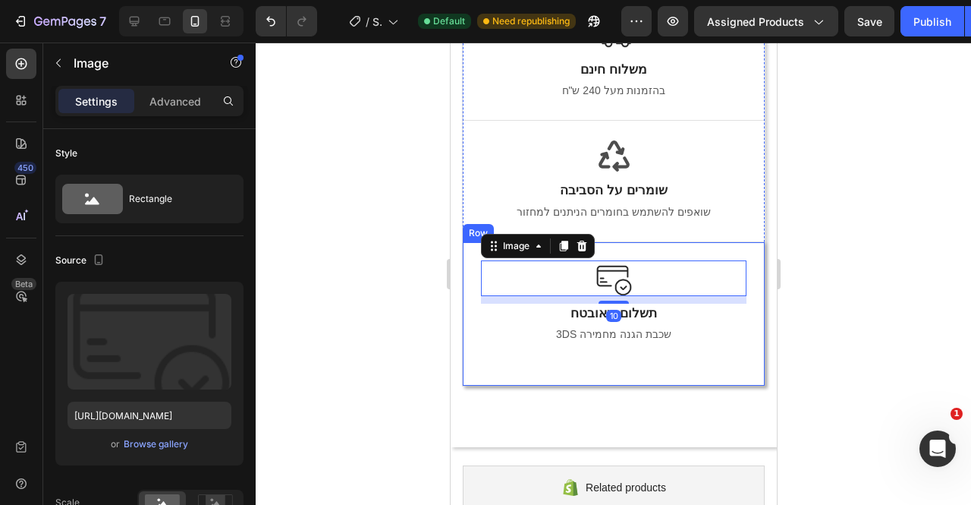
click at [470, 245] on div "Image 10 תשלום מאובטח Text Block 3DS שכבת הגנה מחמירה Text block Text block Row" at bounding box center [613, 313] width 302 height 144
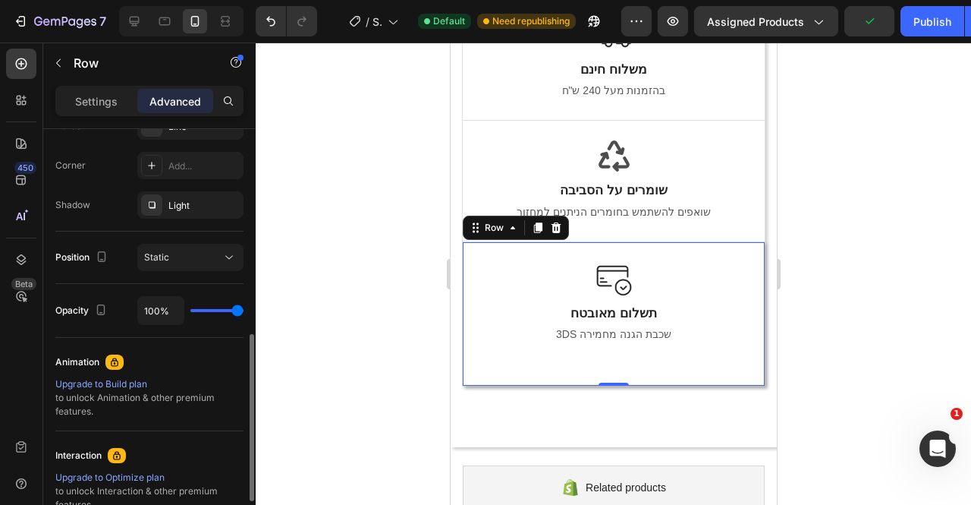
scroll to position [433, 0]
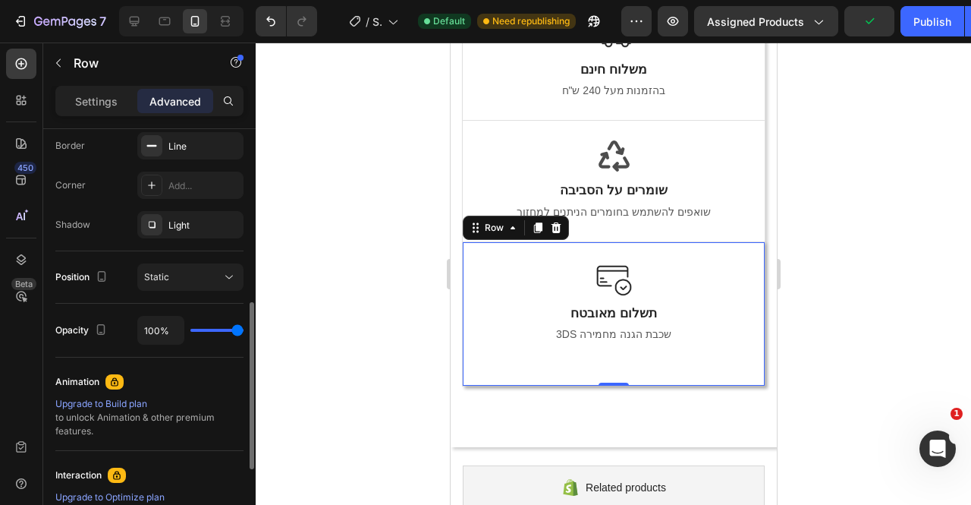
click at [178, 215] on div "Light" at bounding box center [190, 224] width 106 height 27
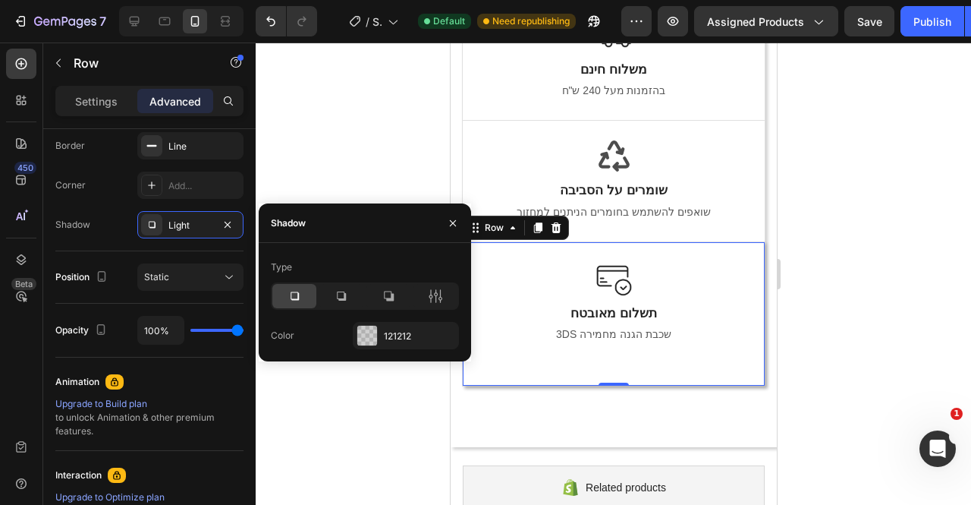
click at [431, 300] on icon at bounding box center [435, 295] width 15 height 15
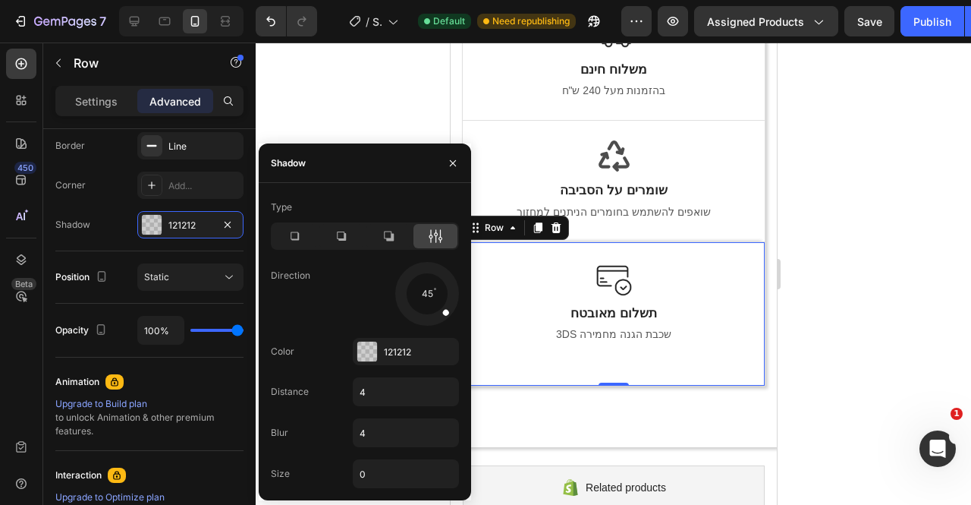
click at [405, 288] on div at bounding box center [427, 294] width 68 height 68
click at [693, 192] on p "שומרים על הסביבה" at bounding box center [613, 190] width 263 height 17
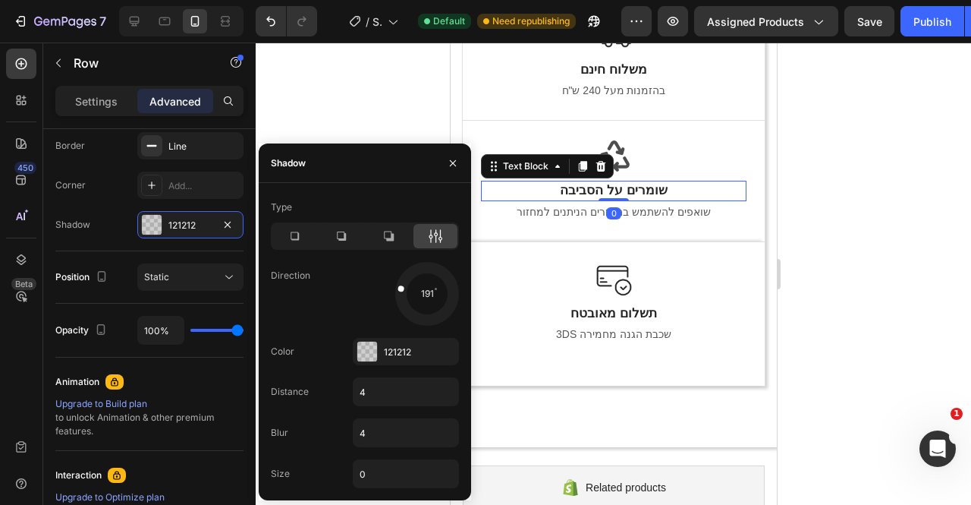
scroll to position [0, 0]
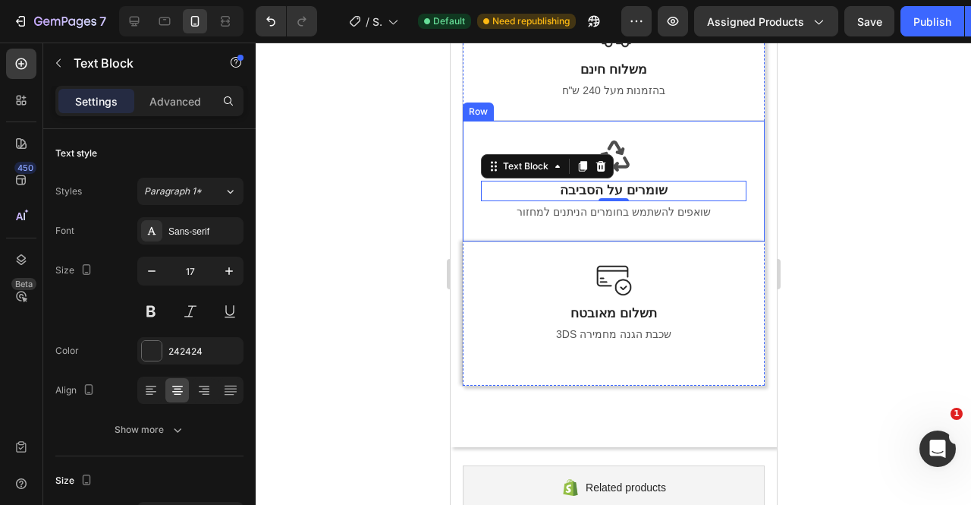
click at [474, 115] on div "Row" at bounding box center [477, 111] width 31 height 18
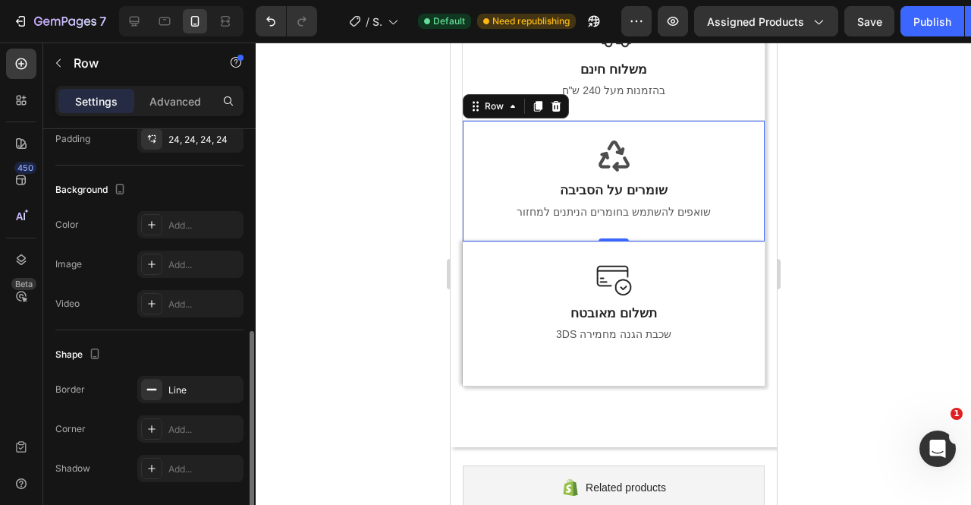
scroll to position [465, 0]
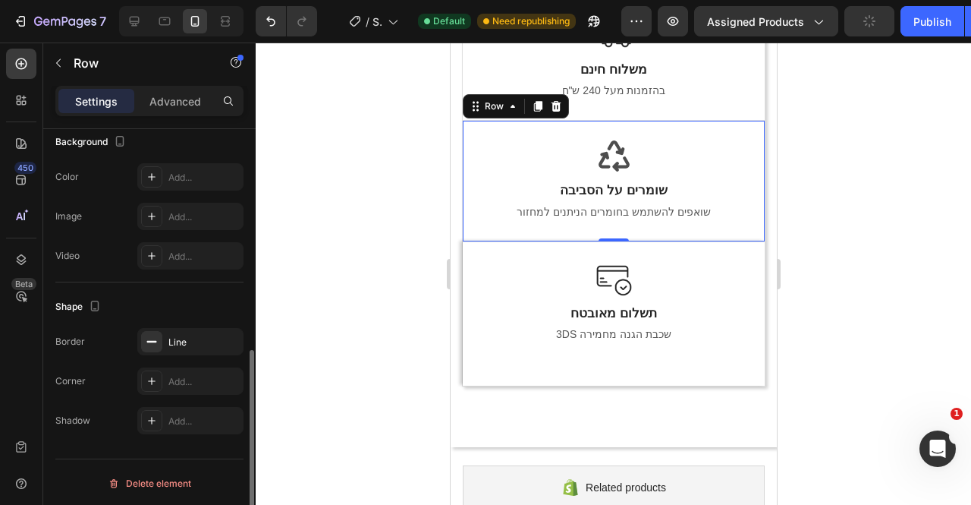
click at [185, 245] on div "Add..." at bounding box center [190, 255] width 106 height 27
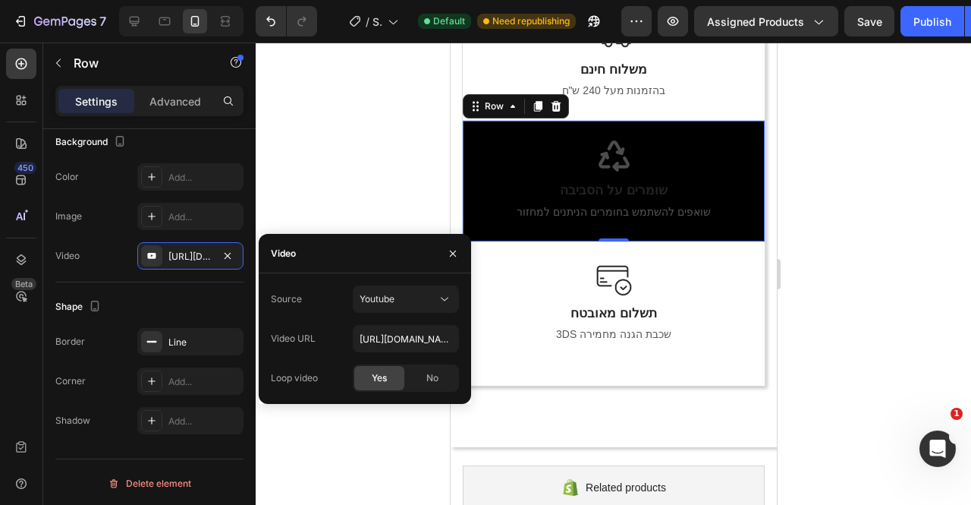
click at [226, 250] on icon "button" at bounding box center [228, 256] width 12 height 12
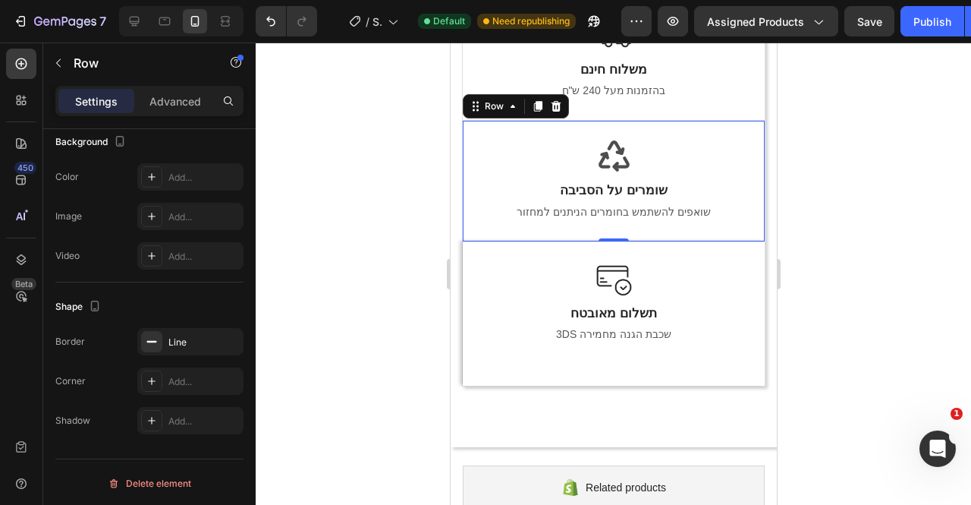
click at [194, 418] on div "Add..." at bounding box center [203, 421] width 71 height 14
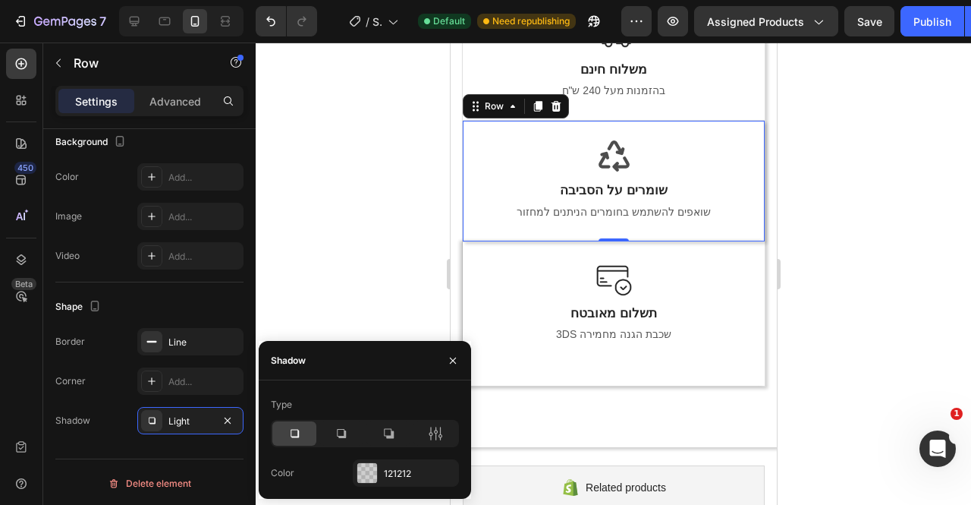
click at [429, 429] on icon at bounding box center [435, 433] width 15 height 15
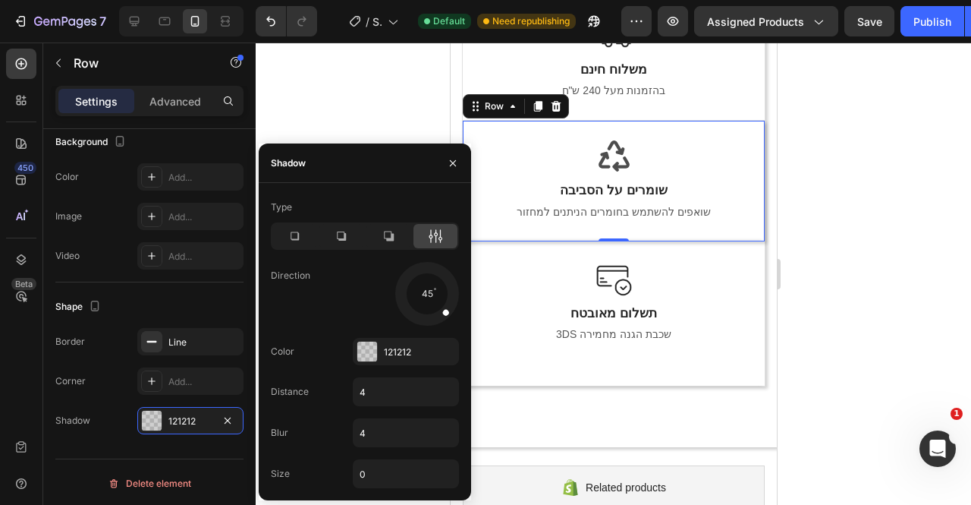
click at [401, 273] on div at bounding box center [427, 294] width 68 height 68
click at [398, 277] on div at bounding box center [412, 286] width 34 height 24
click at [398, 284] on div at bounding box center [427, 294] width 68 height 68
click at [675, 301] on div "Image תשלום מאובטח Text Block 3DS שכבת הגנה מחמירה Text block Text block" at bounding box center [613, 313] width 266 height 107
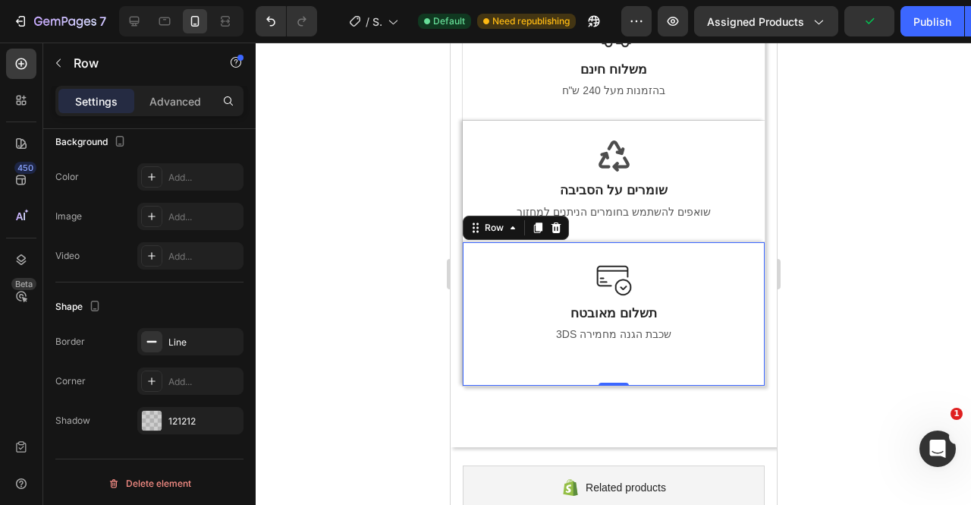
click at [861, 193] on div at bounding box center [614, 273] width 716 height 462
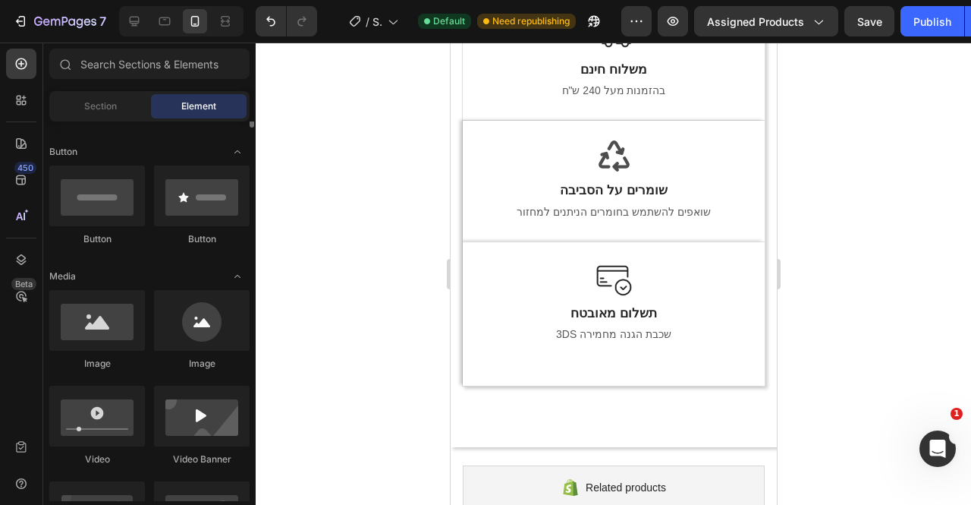
scroll to position [269, 0]
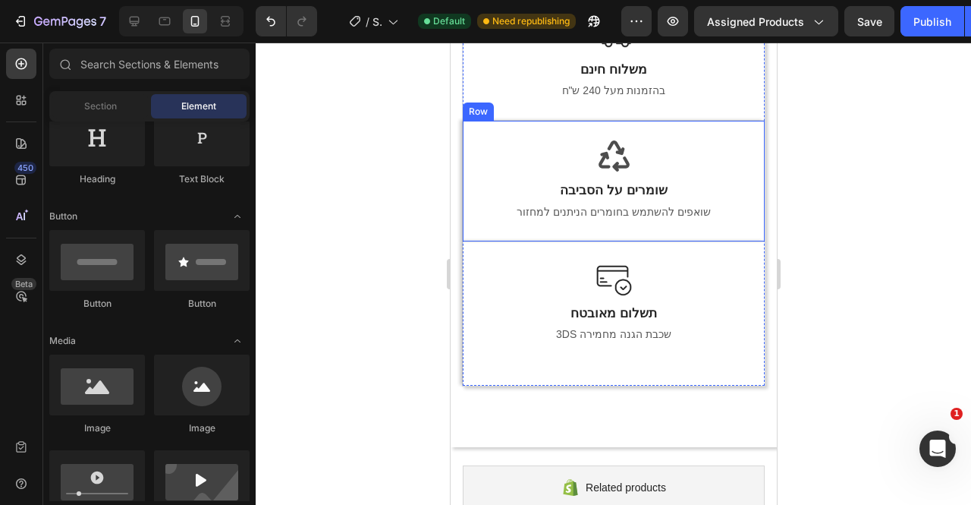
click at [481, 115] on div "Row" at bounding box center [477, 111] width 31 height 18
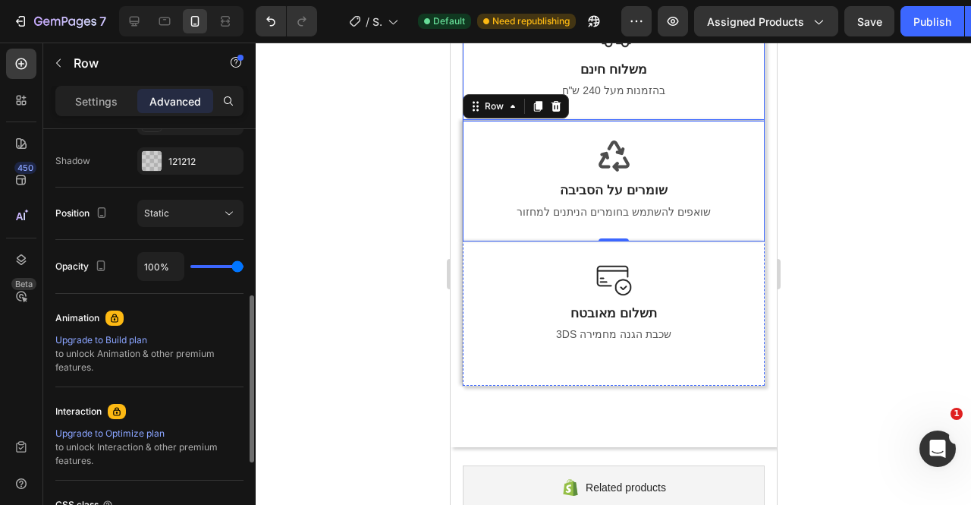
scroll to position [474, 0]
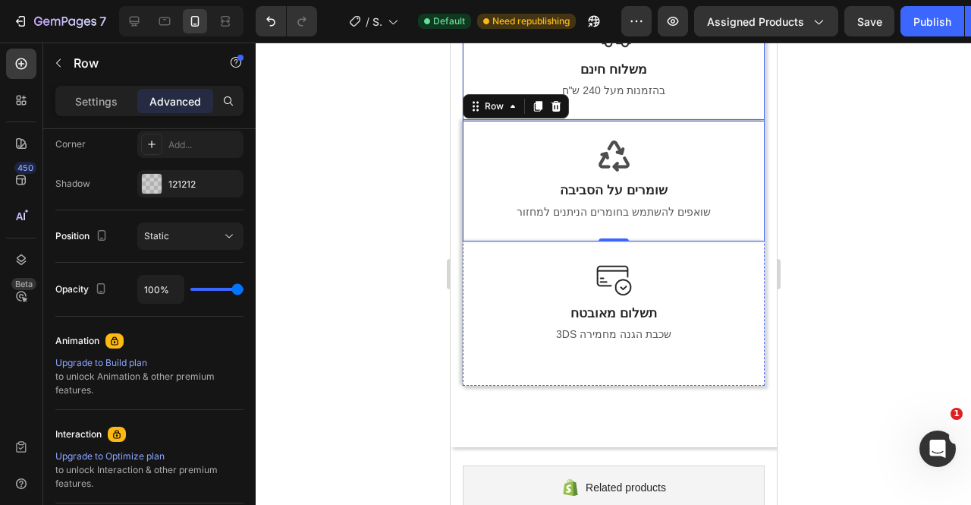
click at [194, 178] on div "121212" at bounding box center [203, 185] width 71 height 14
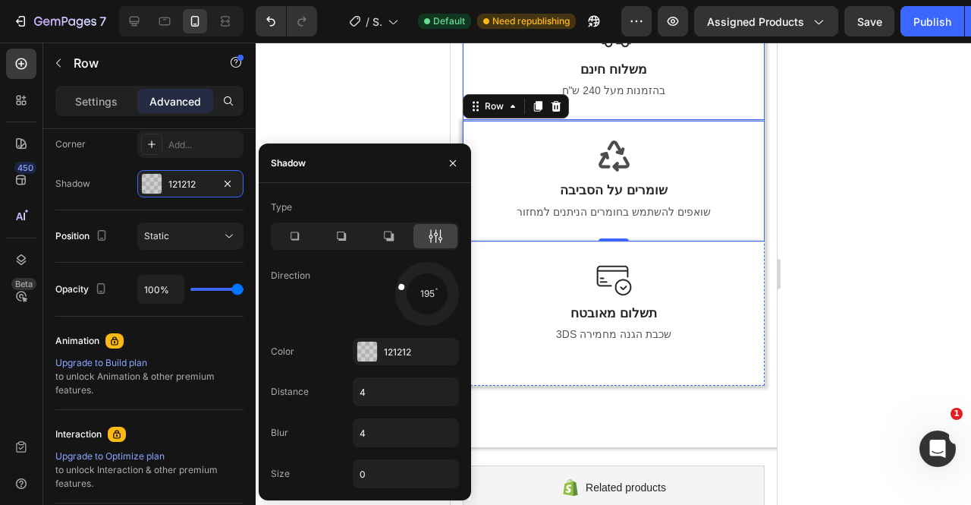
click at [230, 186] on icon "button" at bounding box center [228, 184] width 12 height 12
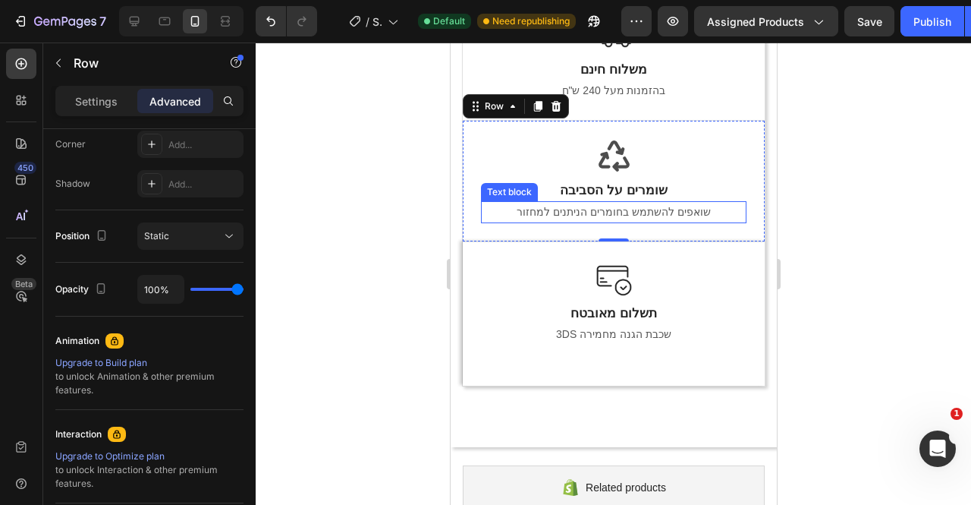
click at [518, 272] on div at bounding box center [613, 278] width 266 height 36
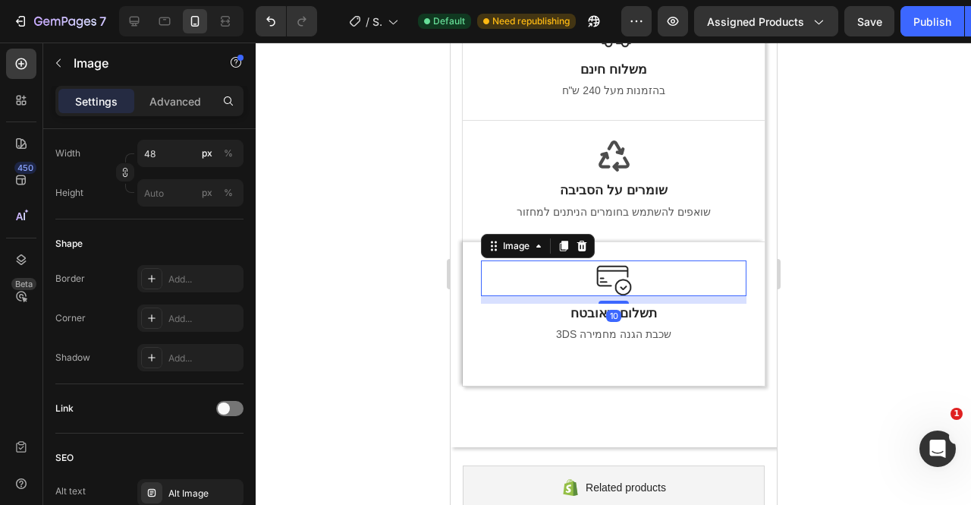
scroll to position [0, 0]
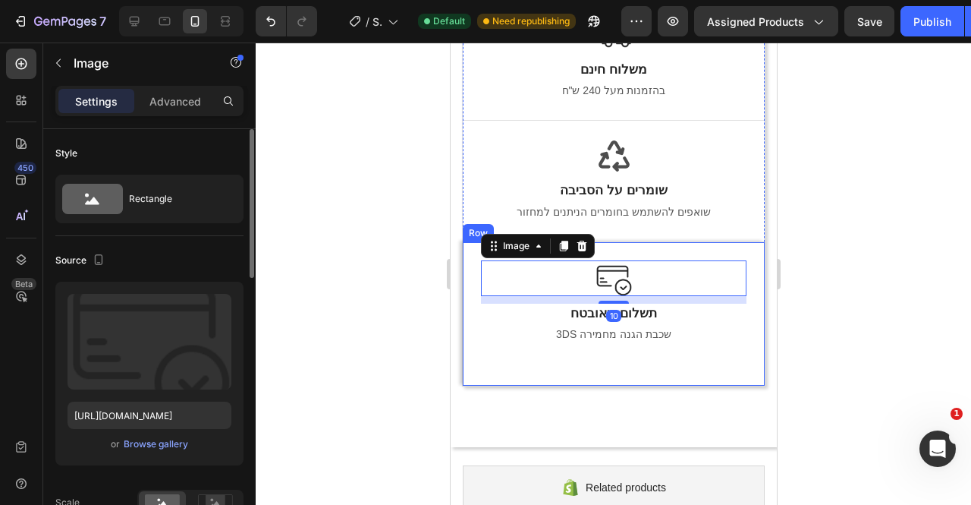
click at [473, 244] on div "Image 10 תשלום מאובטח Text Block 3DS שכבת הגנה מחמירה Text block Text block Row" at bounding box center [613, 313] width 302 height 144
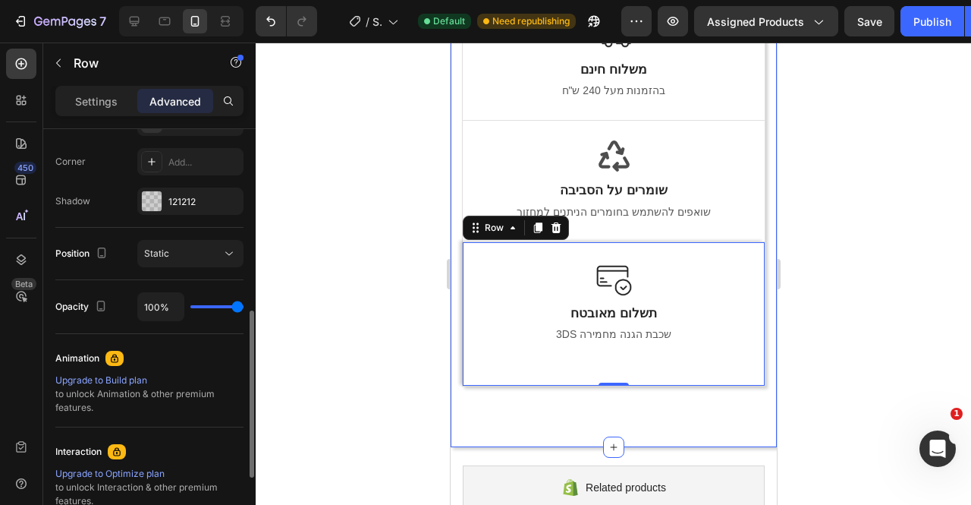
scroll to position [455, 0]
click at [0, 0] on icon "button" at bounding box center [0, 0] width 0 height 0
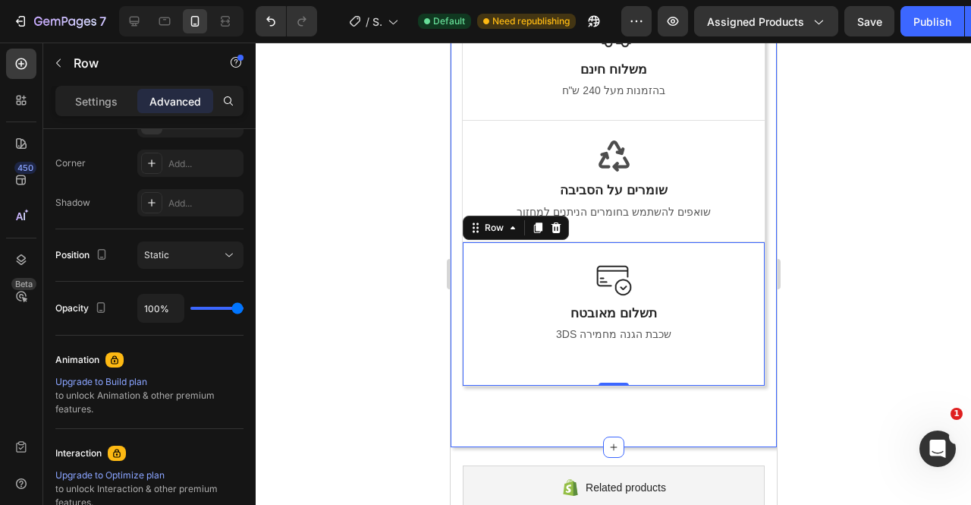
click at [706, 424] on div "!האיכות חשובה לנו Heading Image משלוח חינם Text Block בהזמנות מעל 240 ש"ח Text …" at bounding box center [613, 159] width 326 height 575
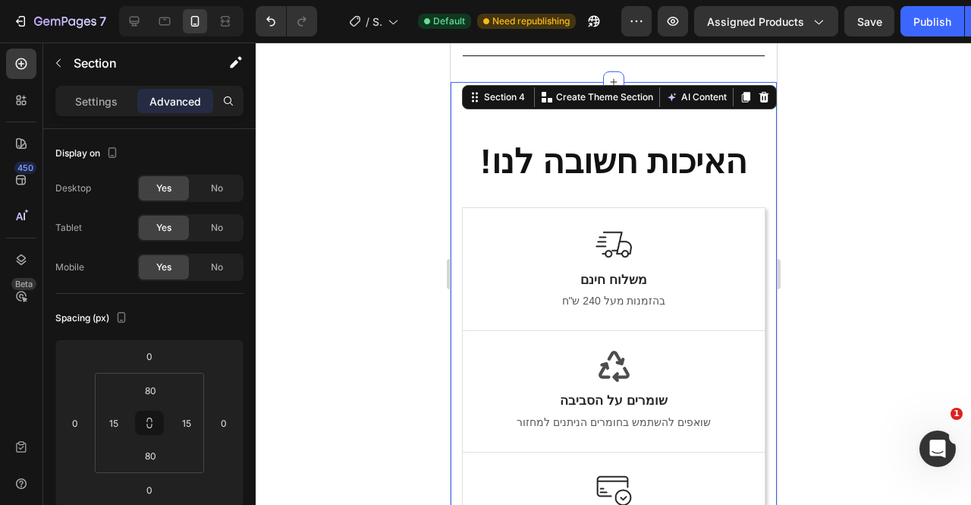
scroll to position [1965, 0]
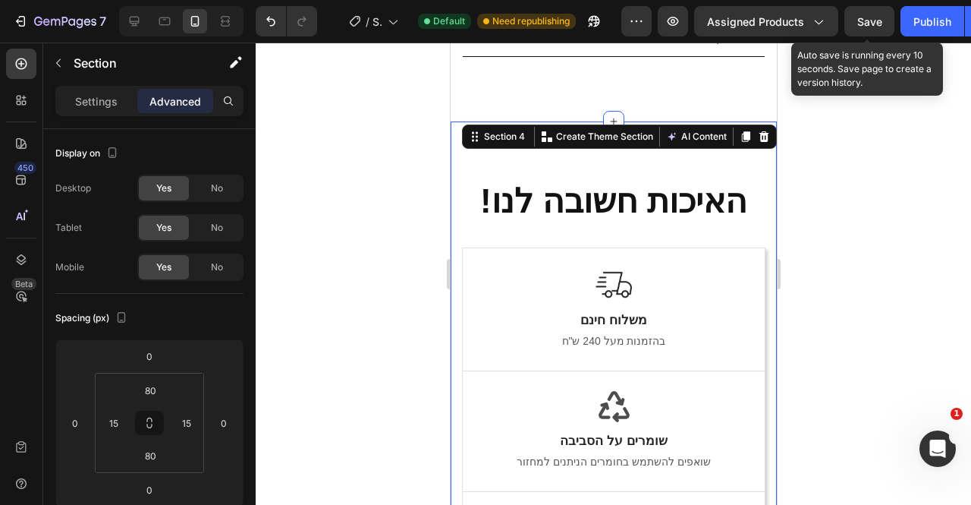
click at [879, 33] on button "Save" at bounding box center [870, 21] width 50 height 30
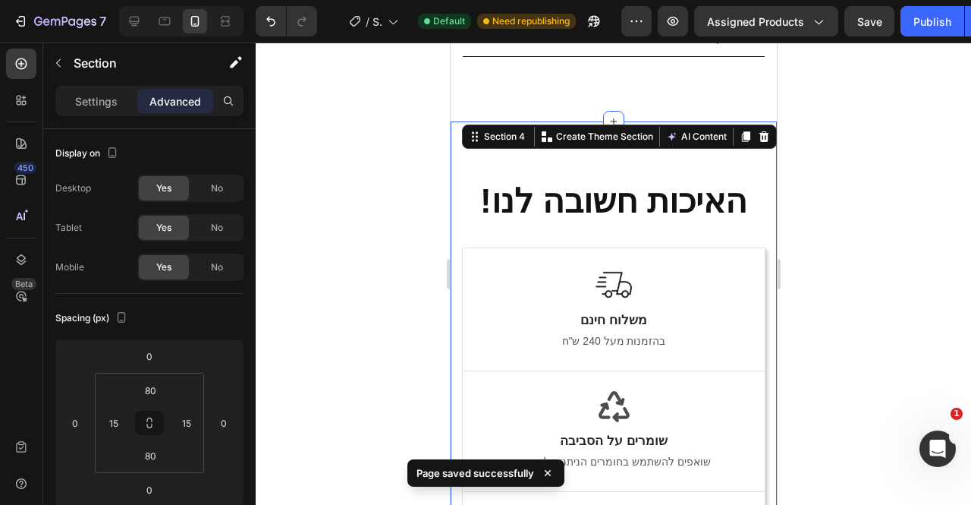
click at [802, 157] on div at bounding box center [614, 273] width 716 height 462
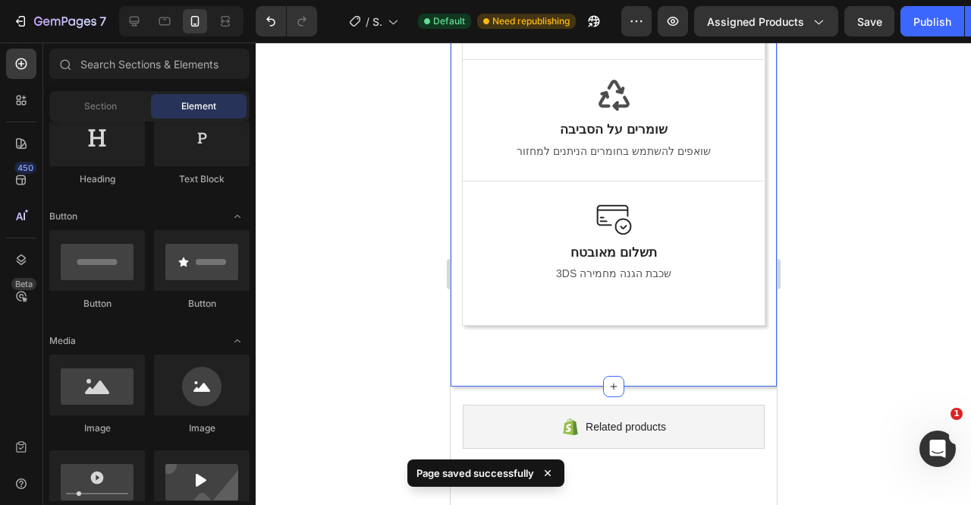
scroll to position [2238, 0]
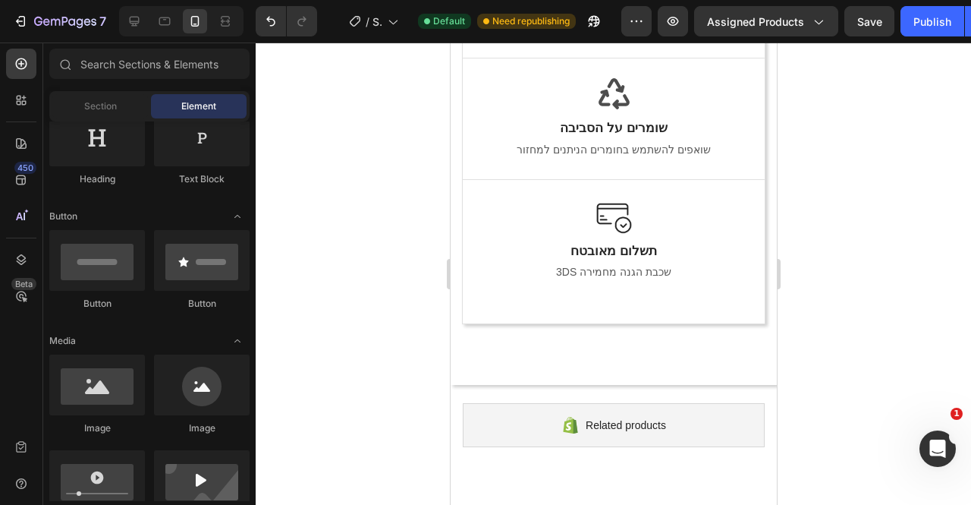
click at [810, 208] on div at bounding box center [614, 273] width 716 height 462
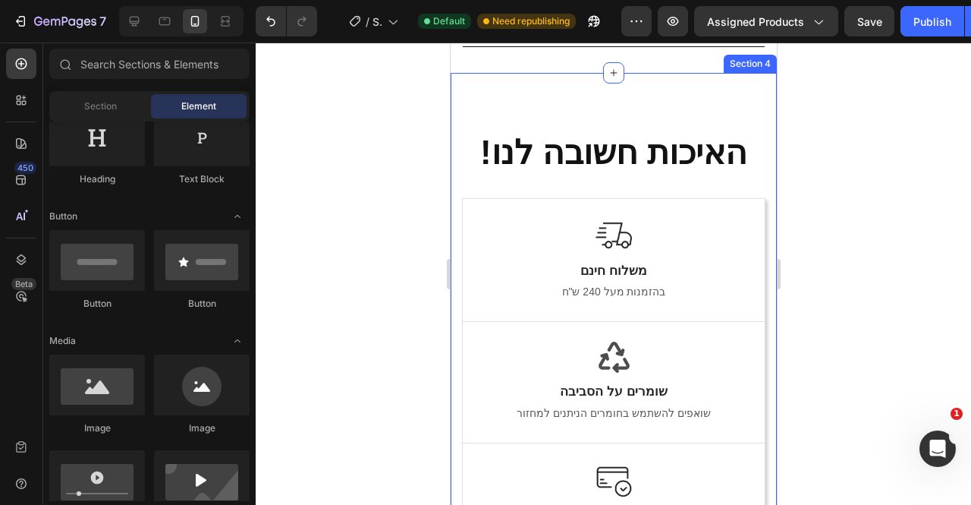
scroll to position [1976, 0]
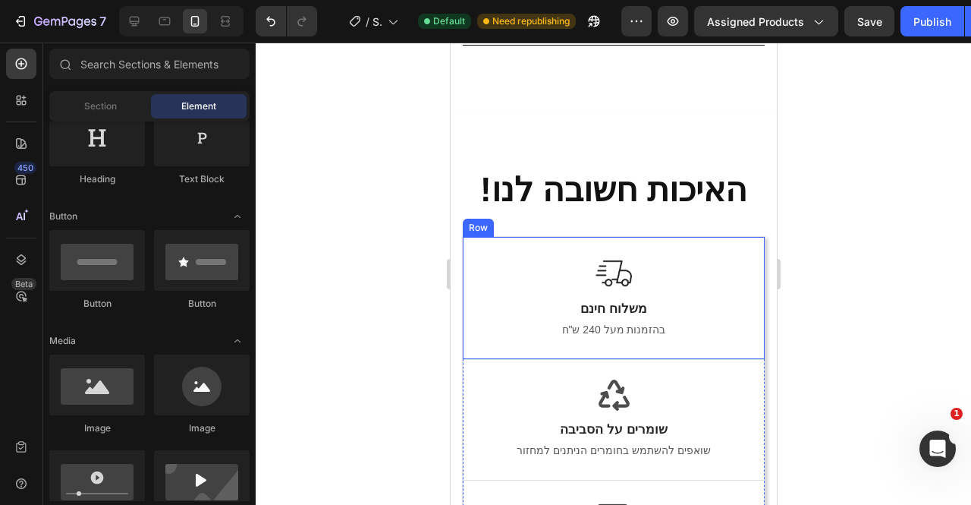
click at [472, 219] on div "Row" at bounding box center [477, 228] width 31 height 18
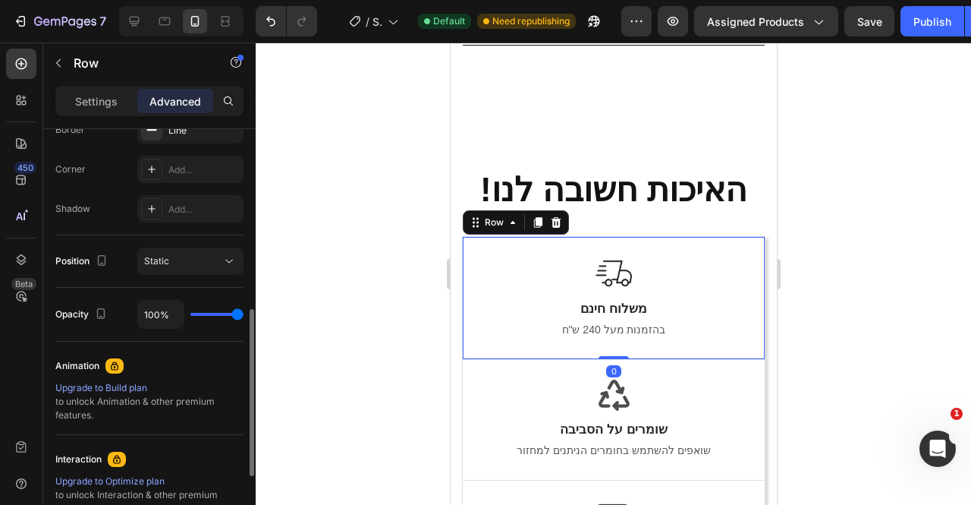
scroll to position [449, 0]
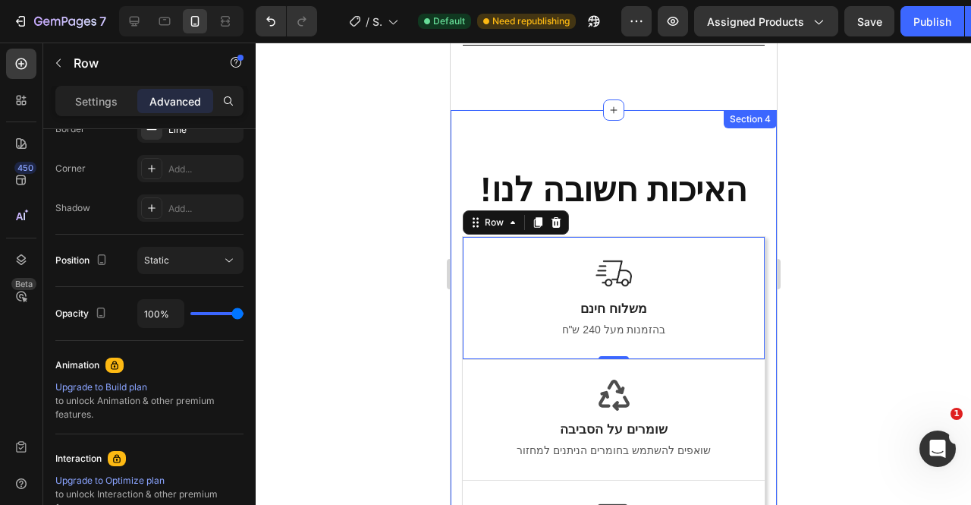
click at [645, 174] on div "!האיכות חשובה לנו Heading Image משלוח חינם Text Block בהזמנות מעל 240 ש"ח Text …" at bounding box center [613, 398] width 304 height 454
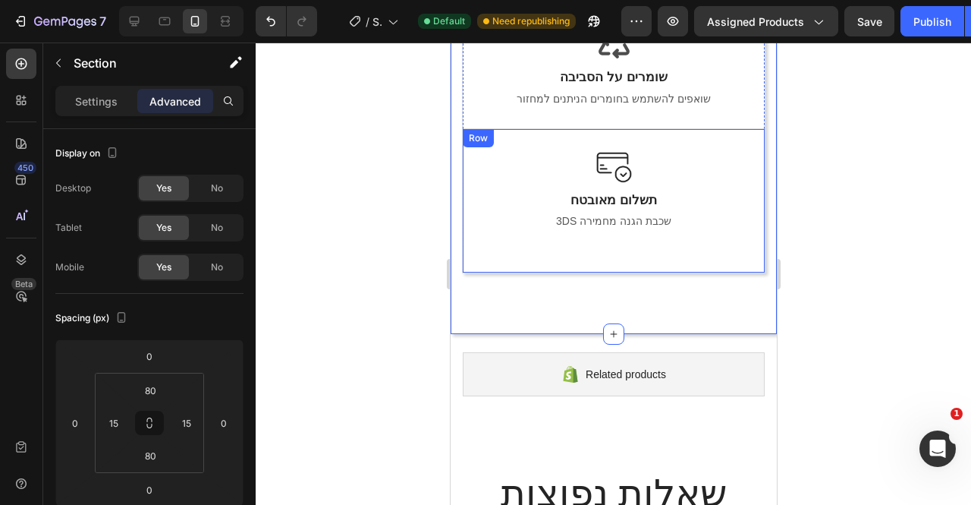
scroll to position [2283, 0]
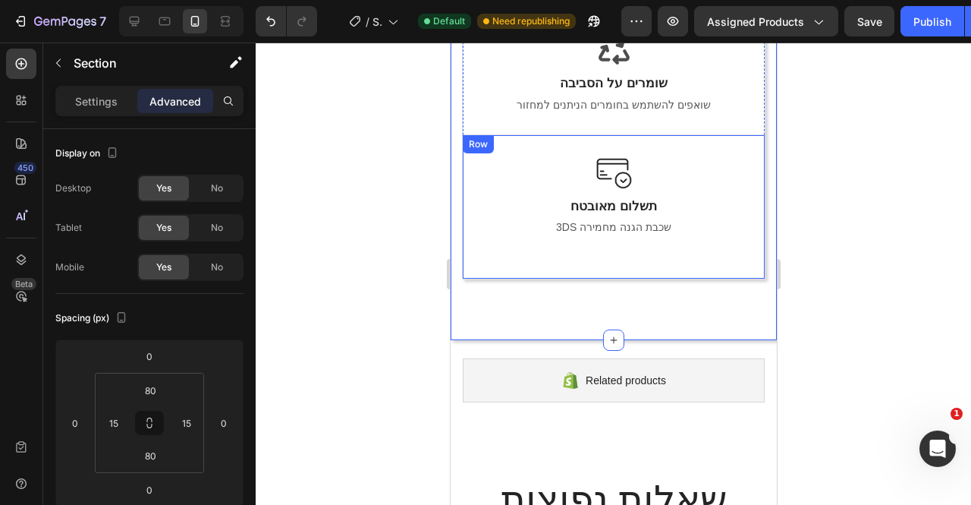
click at [480, 145] on div "Image תשלום מאובטח Text Block 3DS שכבת הגנה מחמירה Text block Text block Row" at bounding box center [613, 206] width 302 height 144
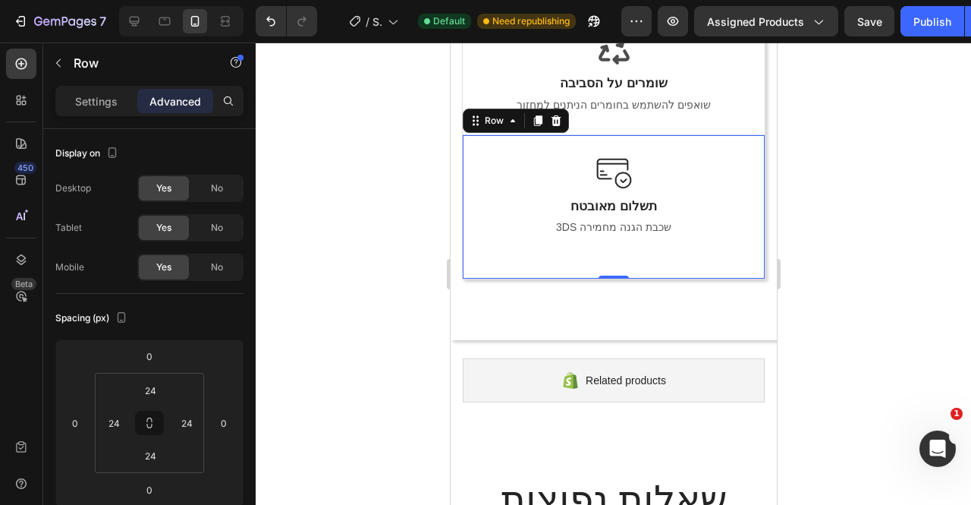
click at [495, 119] on div "Row" at bounding box center [493, 121] width 25 height 14
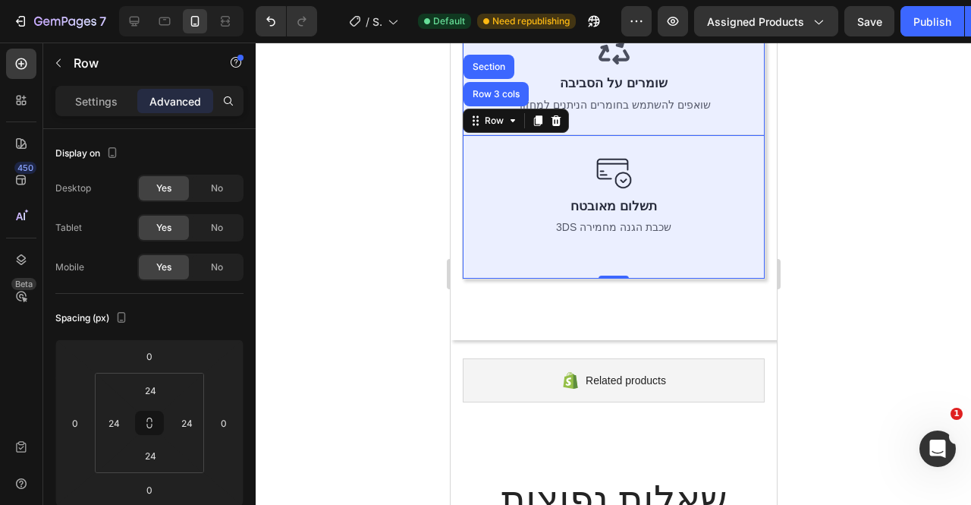
click at [498, 99] on div "Row 3 cols" at bounding box center [495, 94] width 65 height 24
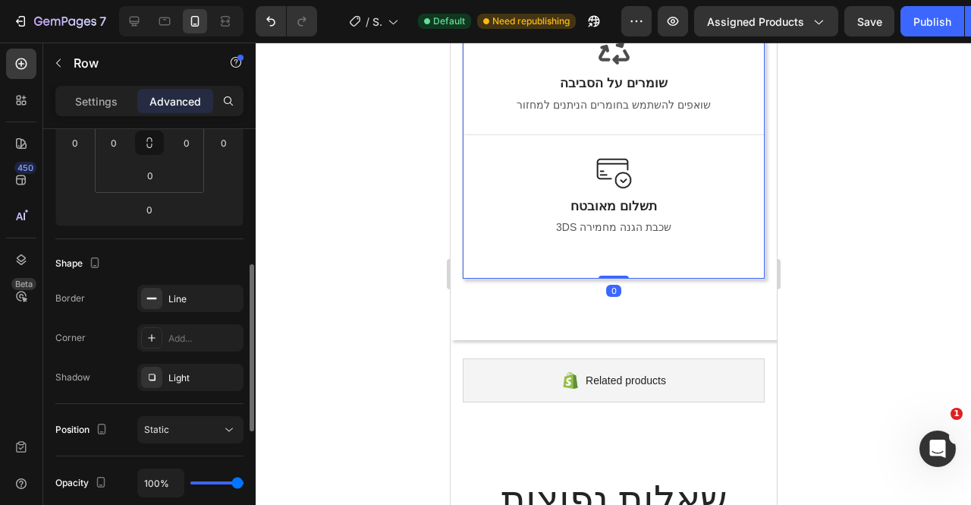
scroll to position [361, 0]
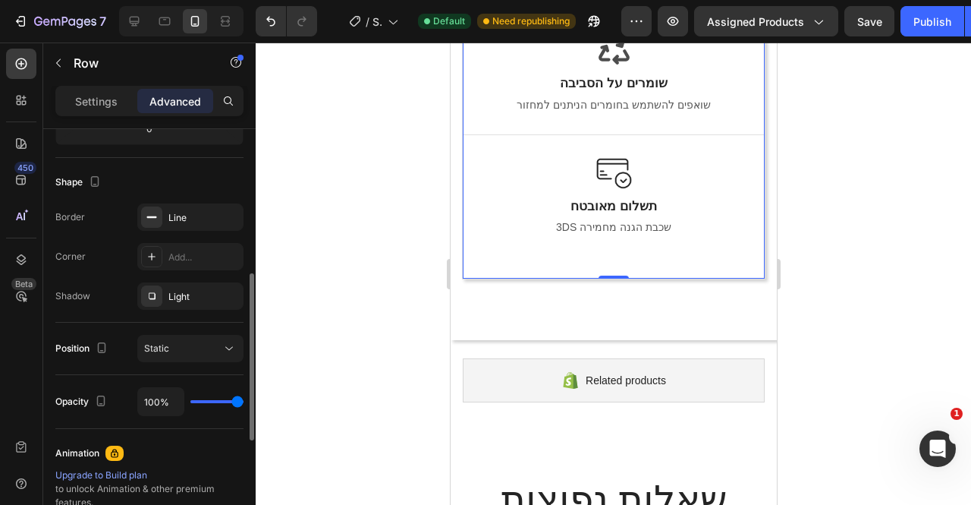
click at [183, 300] on div "Light" at bounding box center [203, 297] width 71 height 14
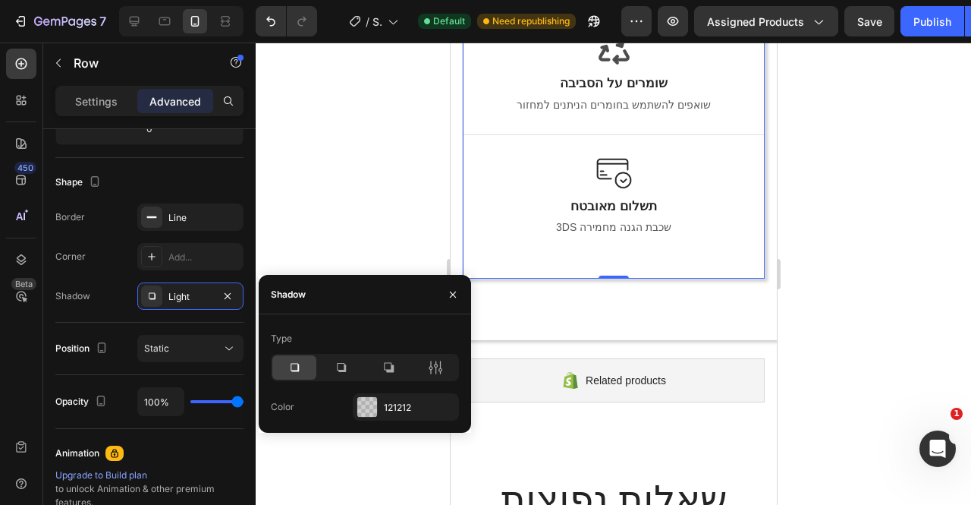
click at [445, 378] on div at bounding box center [436, 367] width 44 height 24
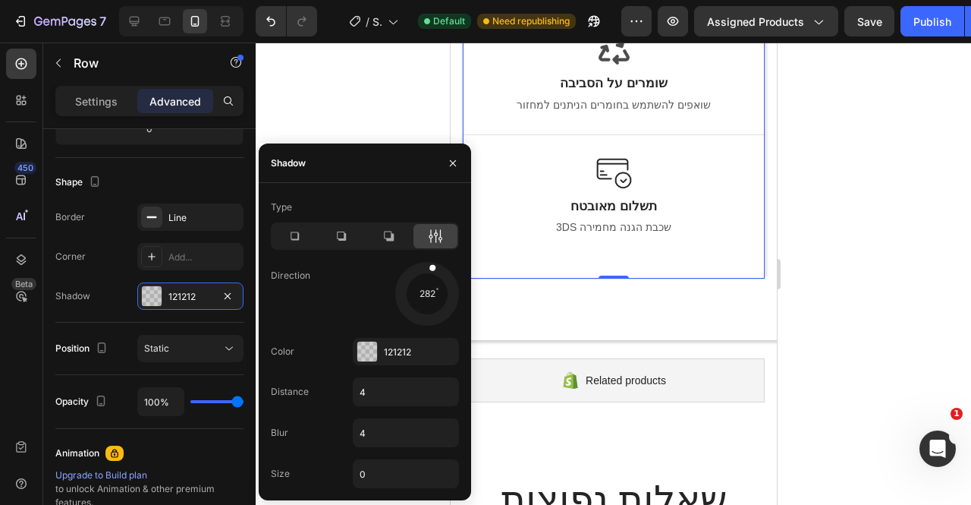
click at [426, 283] on div at bounding box center [427, 294] width 68 height 68
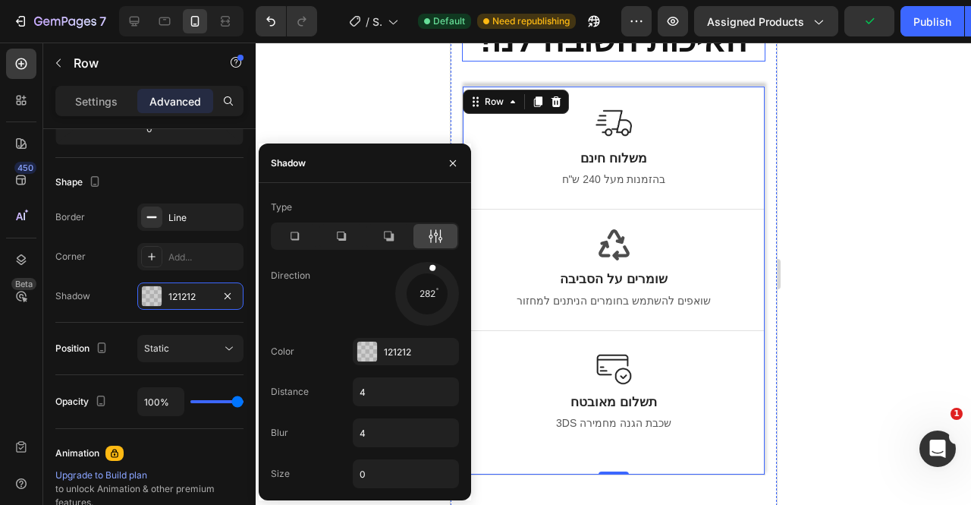
scroll to position [2087, 0]
drag, startPoint x: 428, startPoint y: 269, endPoint x: 424, endPoint y: 243, distance: 26.8
click at [424, 243] on div "Type Direction 270 Color 121212 Distance 4 Blur 4 Size 0" at bounding box center [365, 341] width 212 height 293
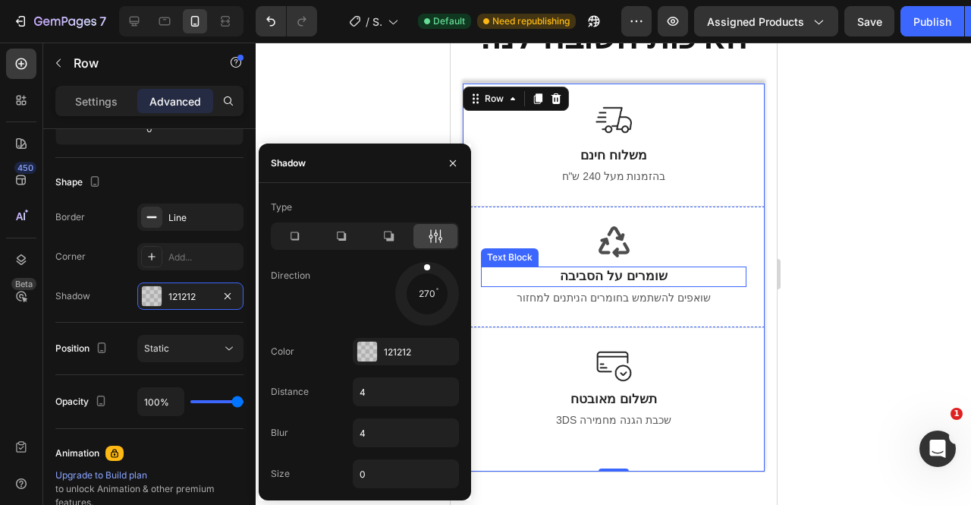
scroll to position [2088, 0]
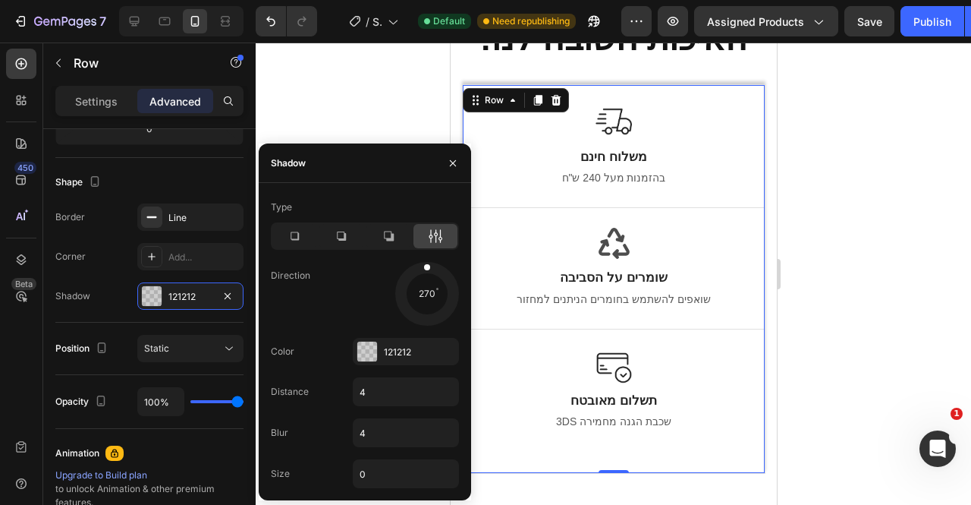
click at [367, 474] on input "0" at bounding box center [406, 473] width 105 height 27
type input "3"
type input "0"
click at [369, 430] on input "4" at bounding box center [406, 432] width 105 height 27
click at [392, 238] on icon at bounding box center [389, 236] width 10 height 10
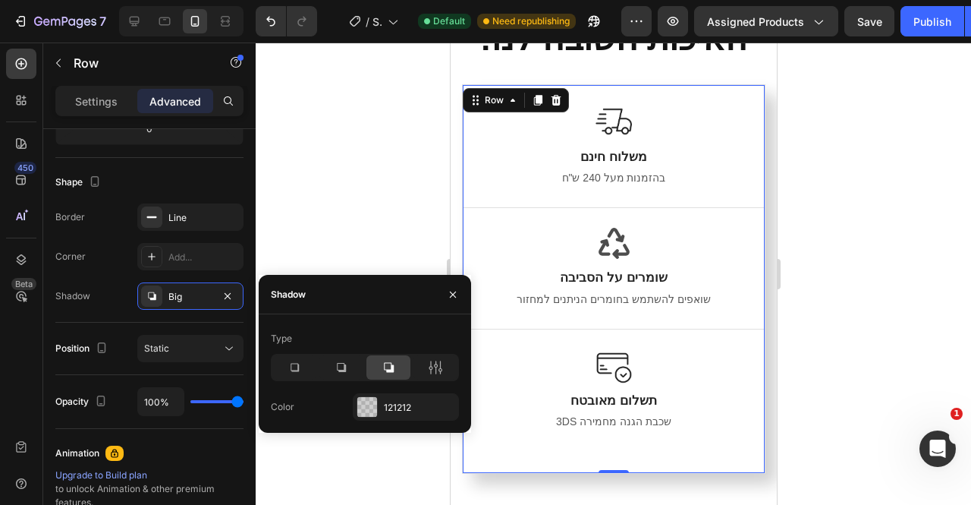
click at [335, 370] on icon at bounding box center [341, 367] width 15 height 15
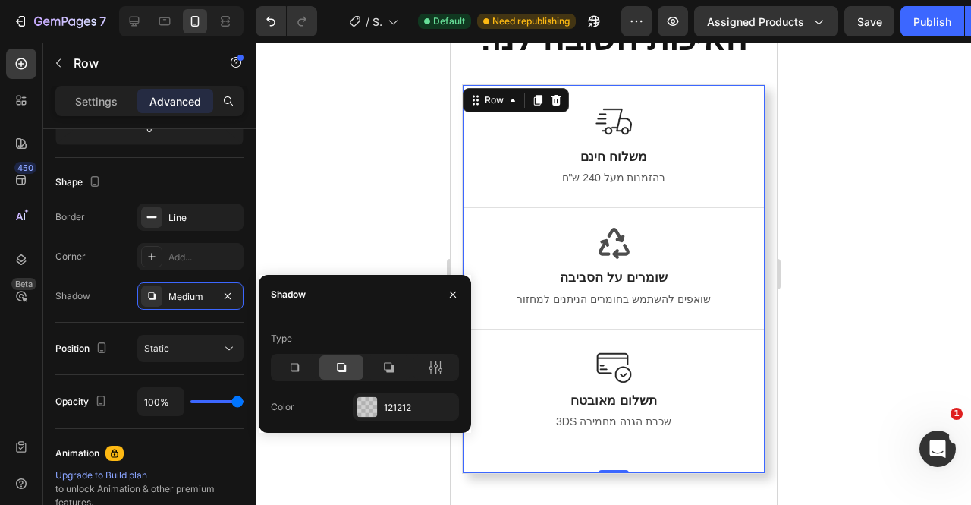
click at [309, 373] on div at bounding box center [294, 367] width 44 height 24
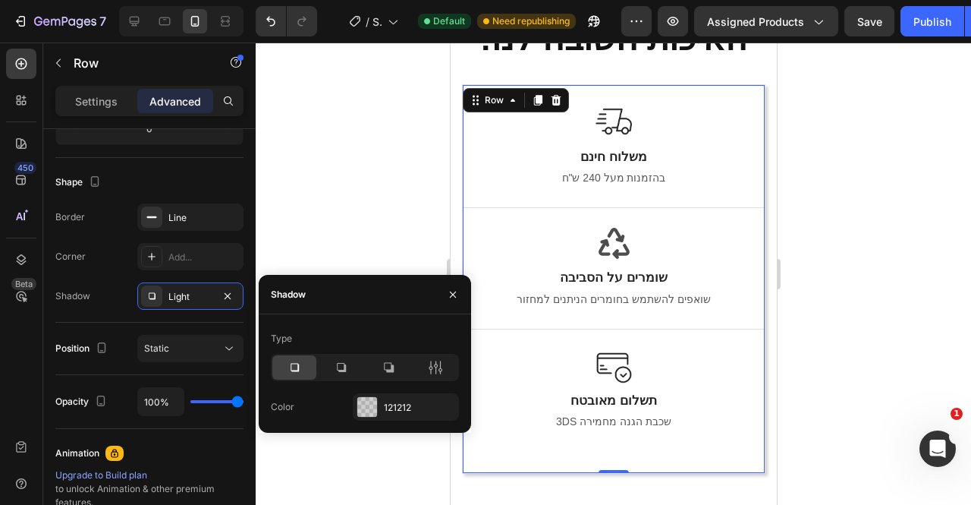
click at [959, 192] on div at bounding box center [614, 273] width 716 height 462
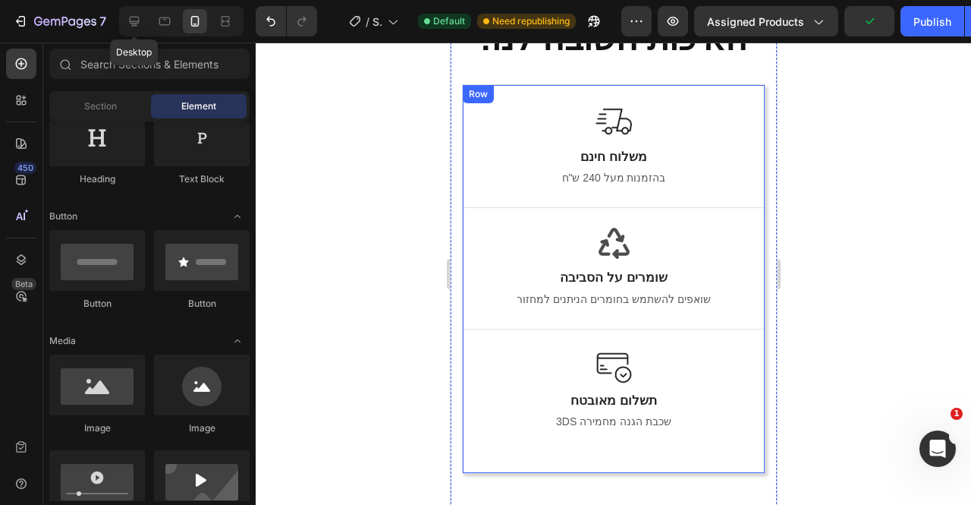
click at [131, 27] on icon at bounding box center [134, 21] width 15 height 15
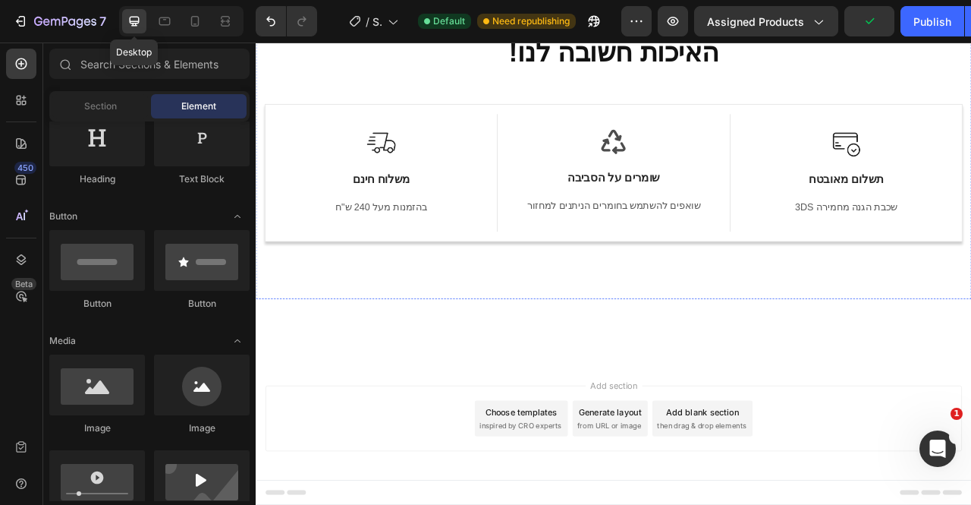
scroll to position [2072, 0]
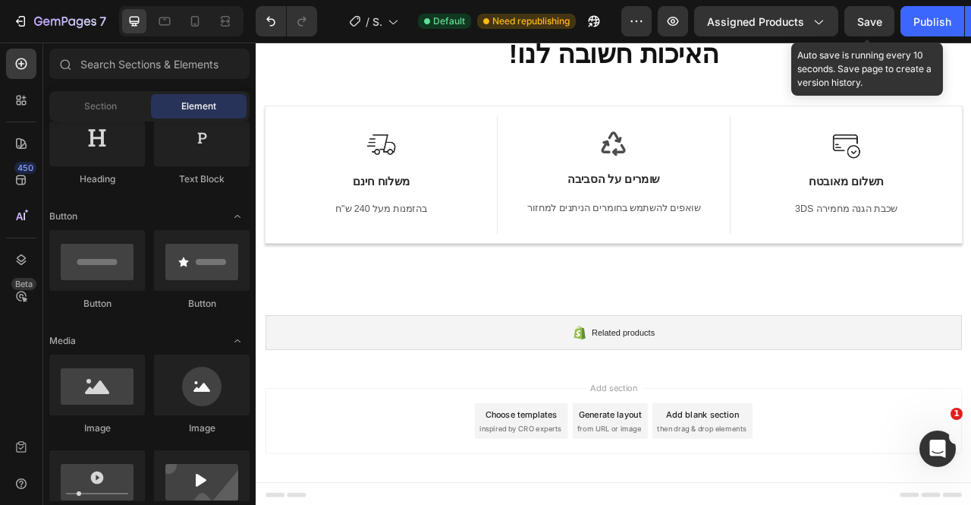
click at [885, 15] on button "Save" at bounding box center [870, 21] width 50 height 30
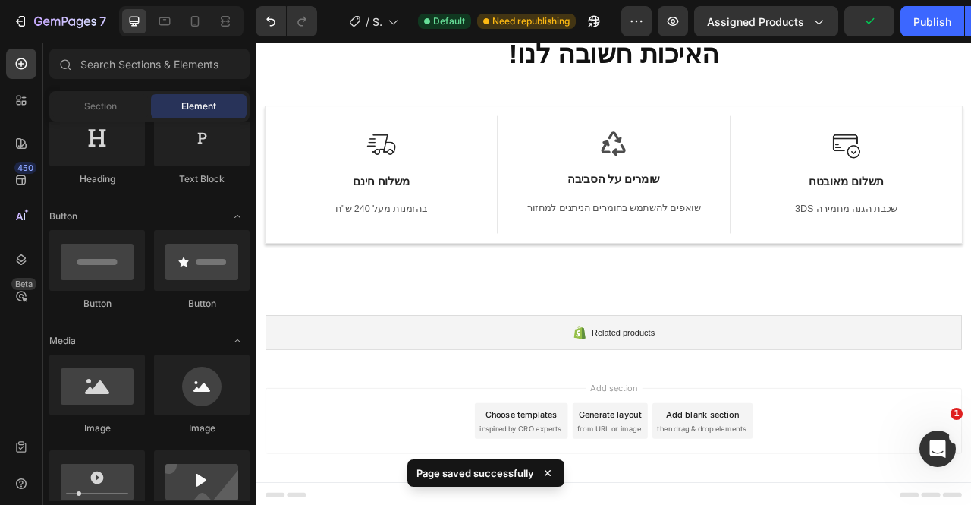
click at [923, 17] on div "Publish" at bounding box center [933, 22] width 38 height 16
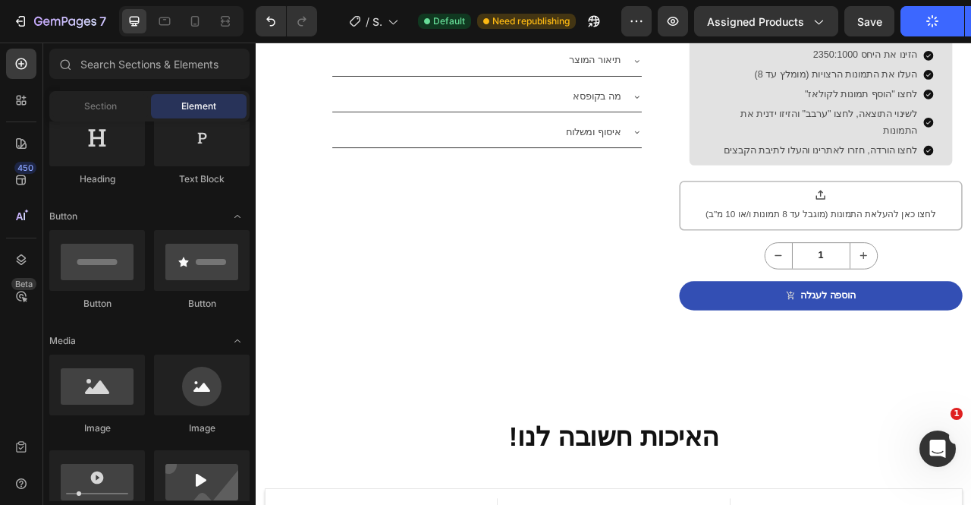
scroll to position [1000, 0]
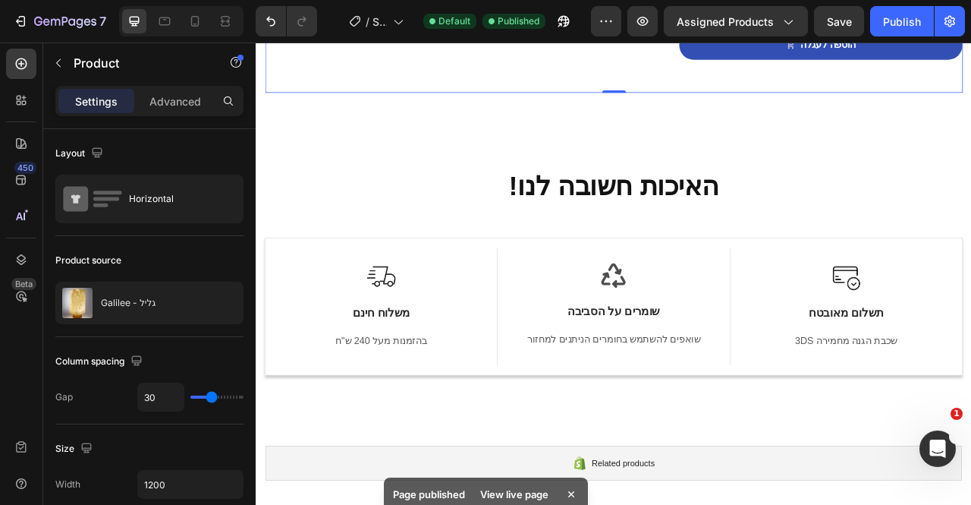
scroll to position [1325, 0]
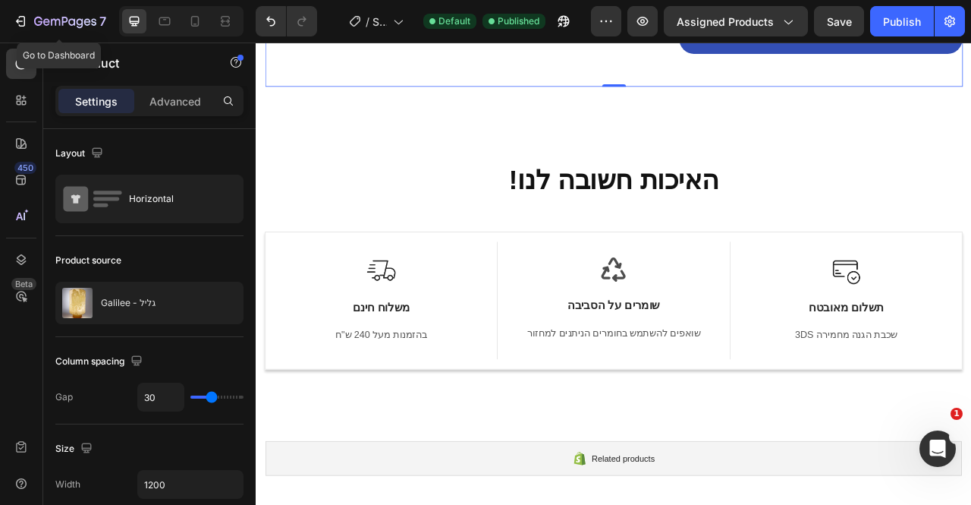
click at [47, 32] on button "7" at bounding box center [59, 21] width 107 height 30
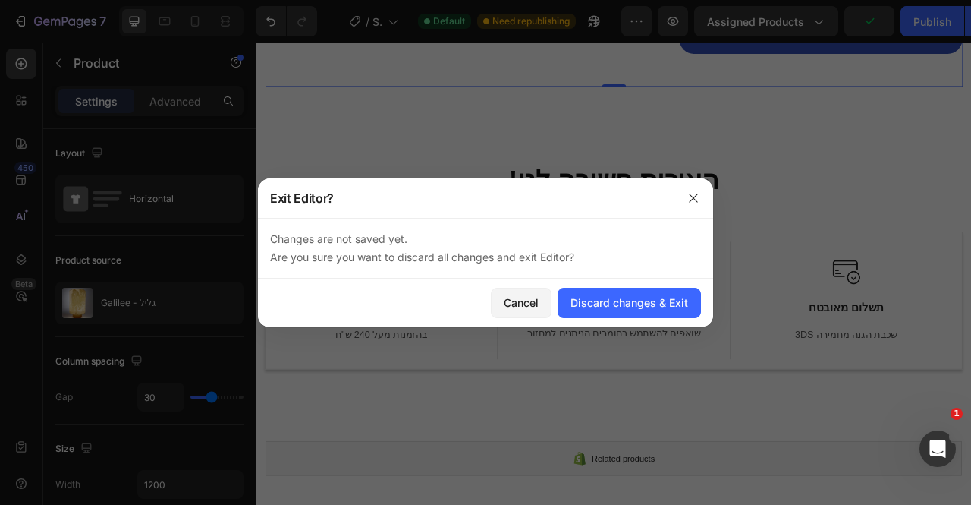
click at [692, 198] on icon "button" at bounding box center [693, 198] width 12 height 12
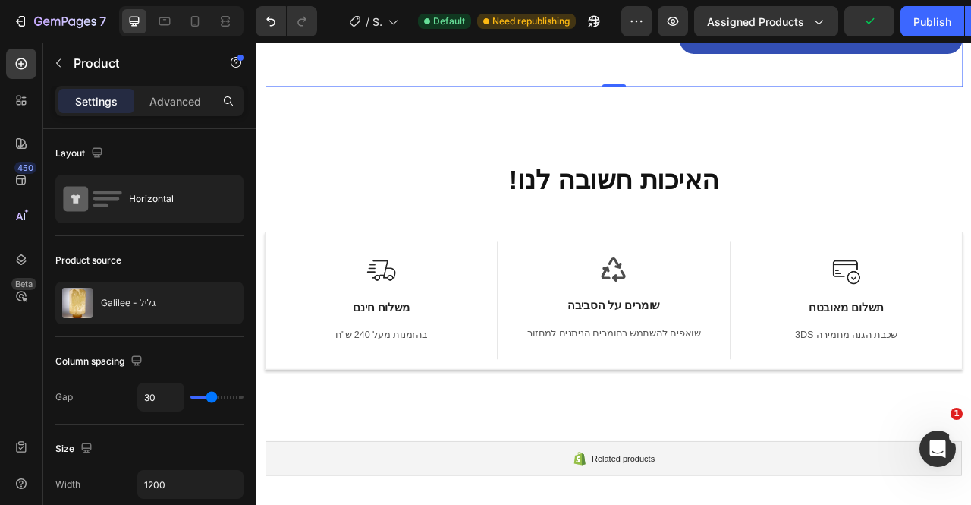
click at [941, 24] on div "Publish" at bounding box center [933, 22] width 38 height 16
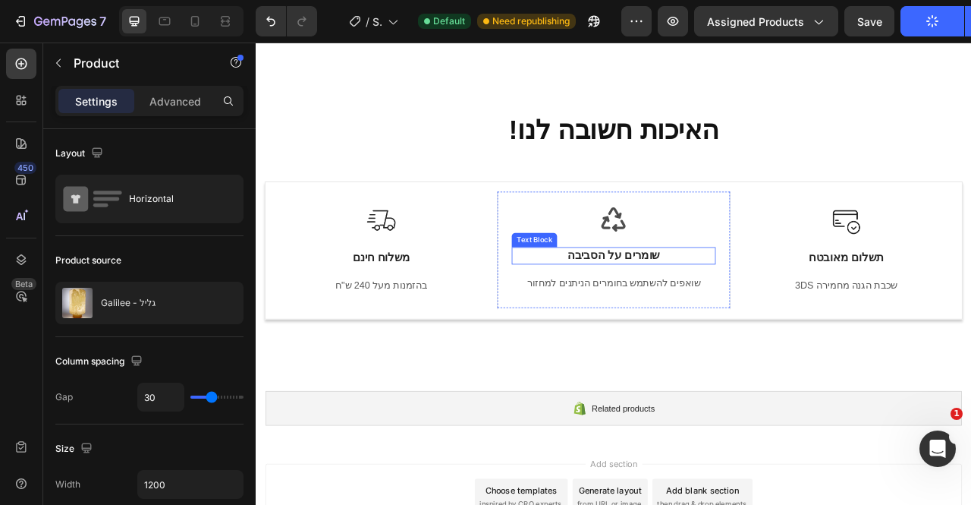
scroll to position [1421, 0]
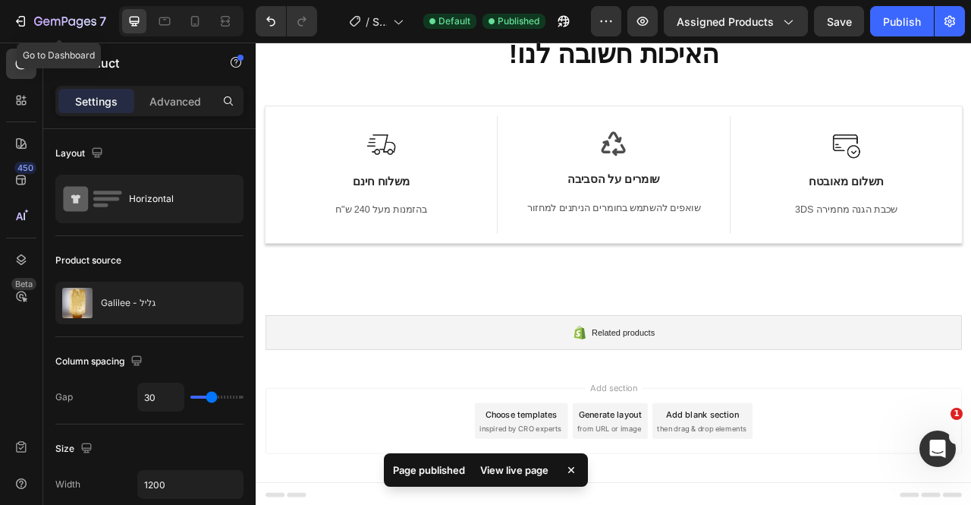
click at [25, 15] on icon "button" at bounding box center [20, 21] width 15 height 15
